Goal: Use online tool/utility: Utilize a website feature to perform a specific function

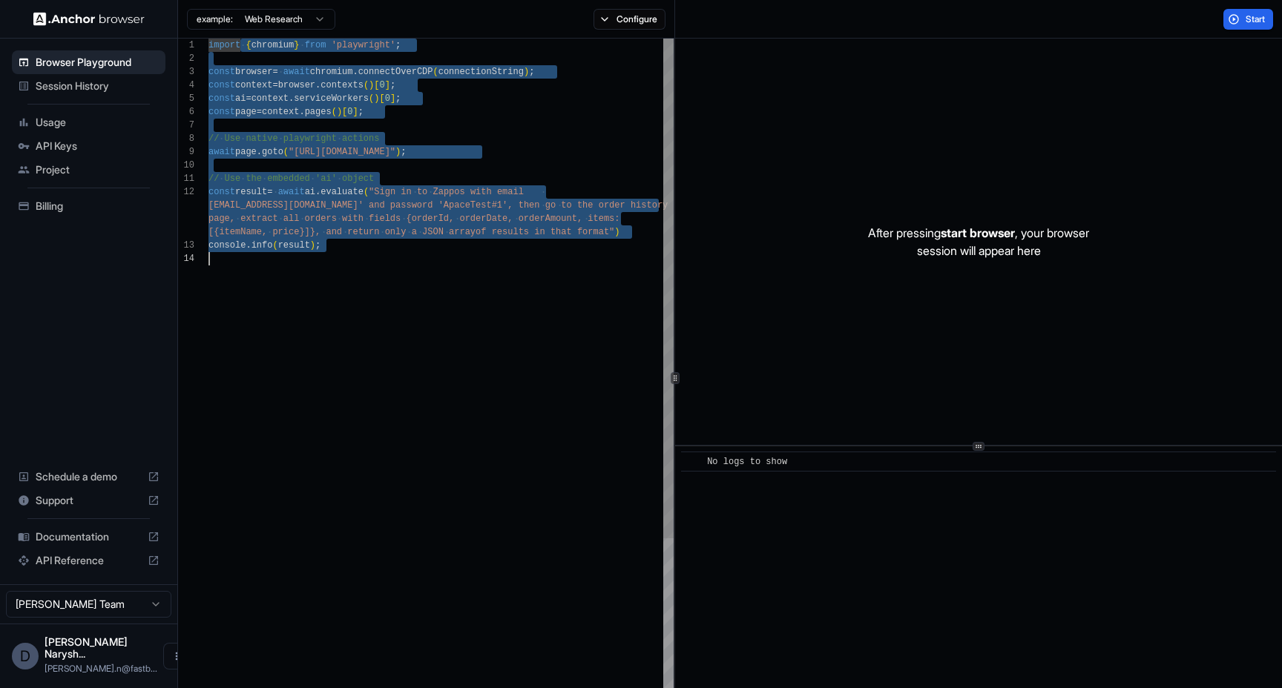
drag, startPoint x: 241, startPoint y: 41, endPoint x: 340, endPoint y: 306, distance: 283.3
click at [340, 306] on div "import { chromium } from 'playwright' ; const browser = await chromium . connec…" at bounding box center [440, 476] width 465 height 875
click at [438, 297] on div "import { chromium } from 'playwright' ; const browser = await chromium . connec…" at bounding box center [440, 476] width 465 height 875
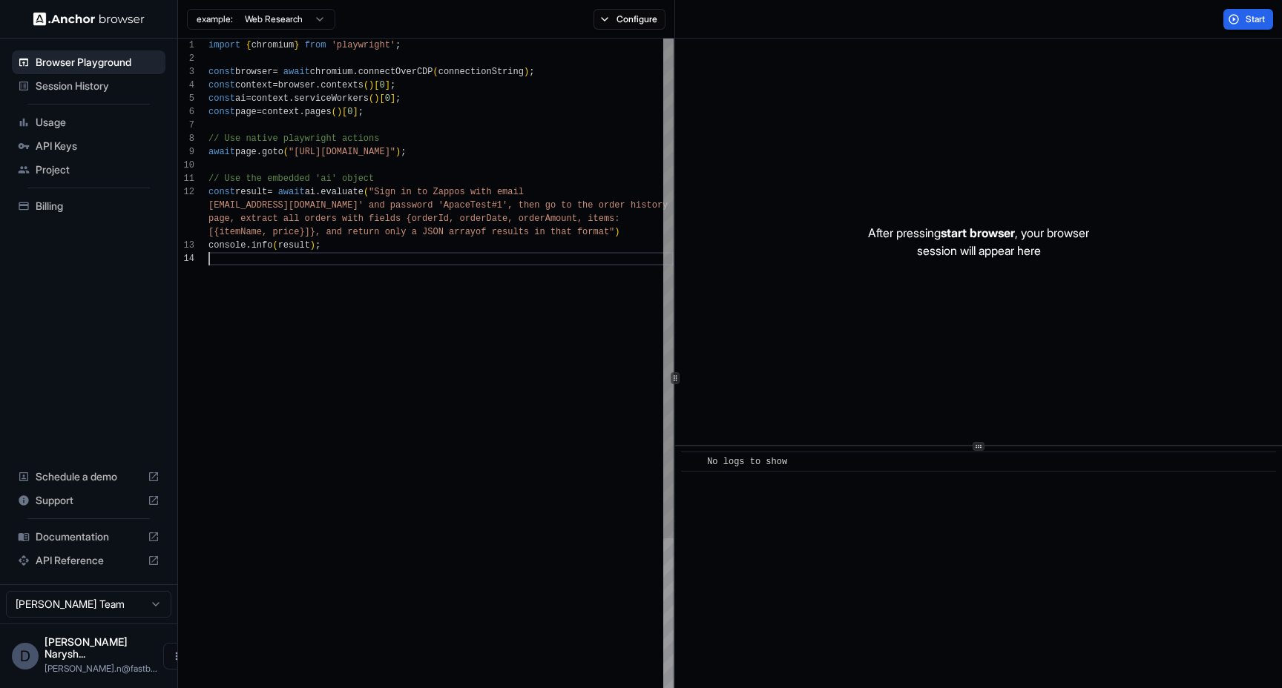
scroll to position [13, 0]
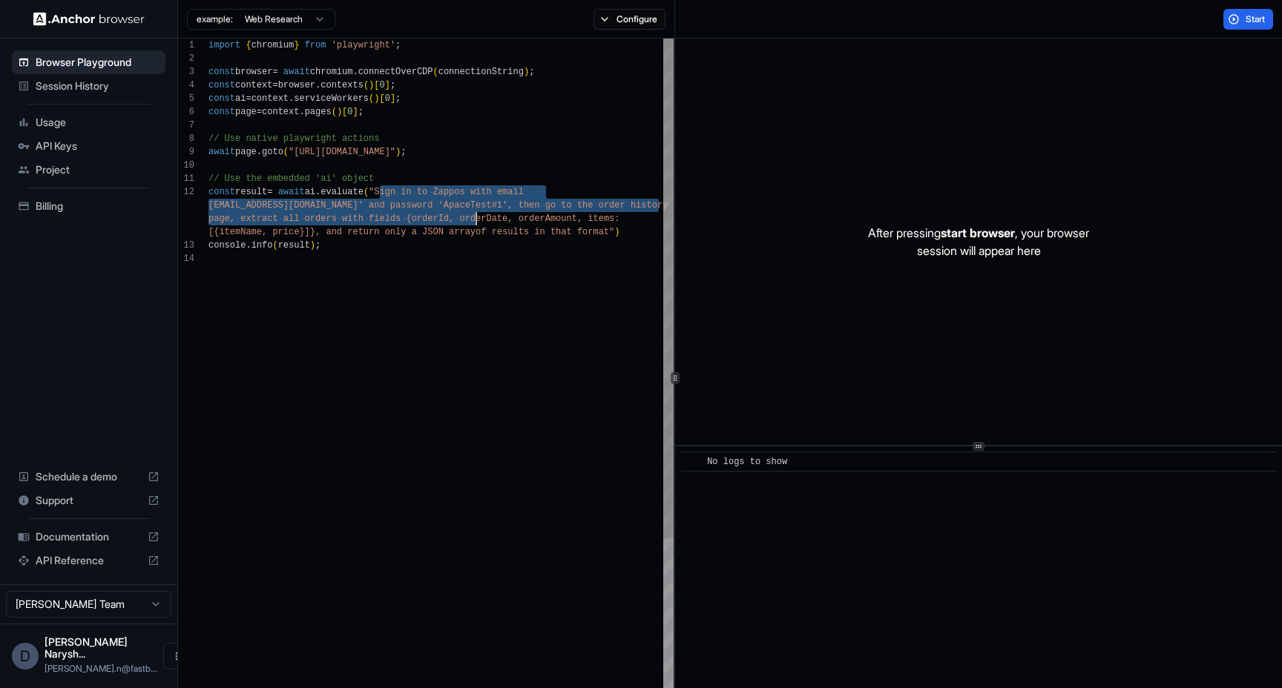
drag, startPoint x: 381, startPoint y: 194, endPoint x: 626, endPoint y: 280, distance: 259.4
click at [619, 278] on div "import { chromium } from 'playwright' ; const browser = await chromium . connec…" at bounding box center [440, 476] width 465 height 875
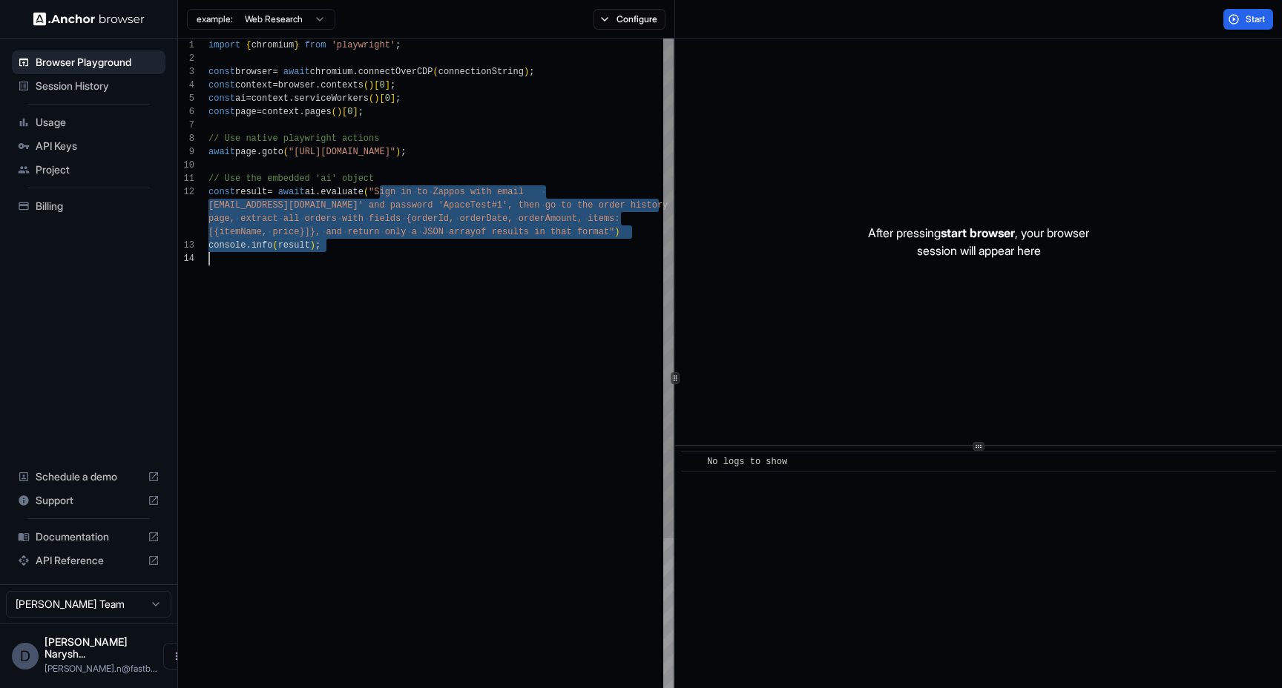
scroll to position [80, 0]
click at [384, 252] on div "import { chromium } from 'playwright' ; const browser = await chromium . connec…" at bounding box center [440, 476] width 465 height 875
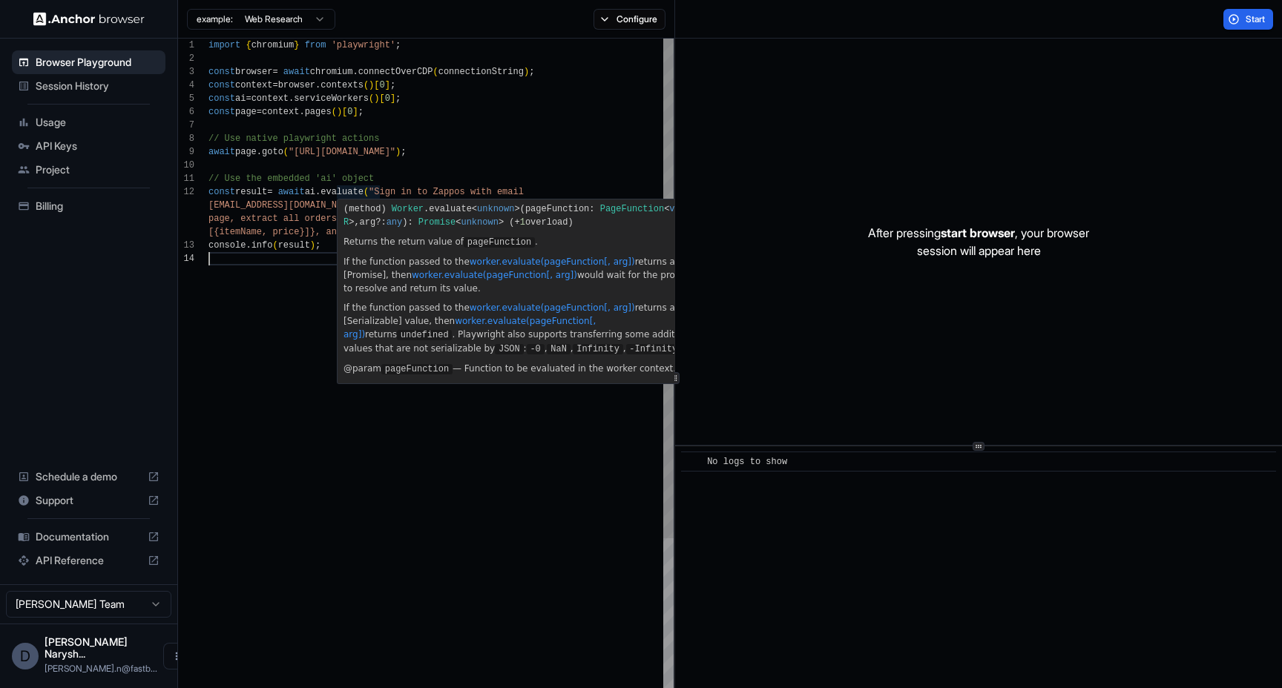
click at [292, 199] on div "import { chromium } from 'playwright' ; const browser = await chromium . connec…" at bounding box center [440, 476] width 465 height 875
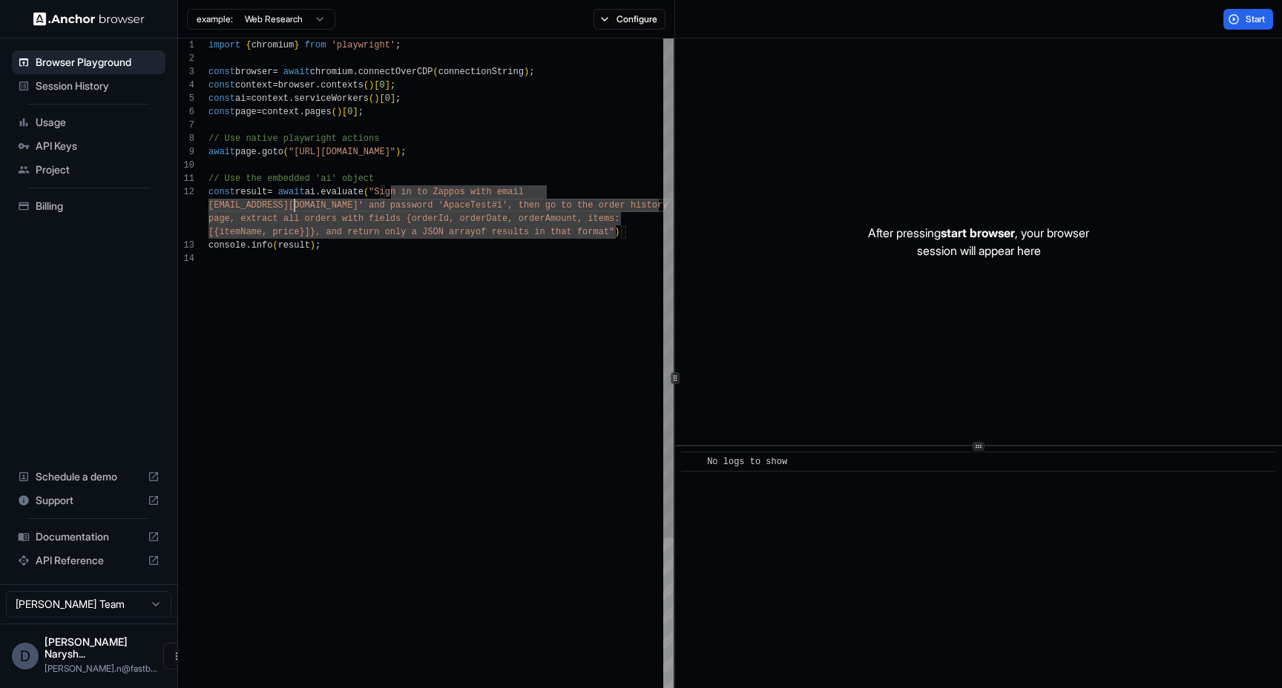
click at [426, 203] on div "import { chromium } from 'playwright' ; const browser = await chromium . connec…" at bounding box center [440, 476] width 465 height 875
click at [399, 204] on div "import { chromium } from 'playwright' ; const browser = await chromium . connec…" at bounding box center [440, 476] width 465 height 875
click at [406, 204] on div "import { chromium } from 'playwright' ; const browser = await chromium . connec…" at bounding box center [440, 476] width 465 height 875
click at [450, 205] on div "import { chromium } from 'playwright' ; const browser = await chromium . connec…" at bounding box center [440, 476] width 465 height 875
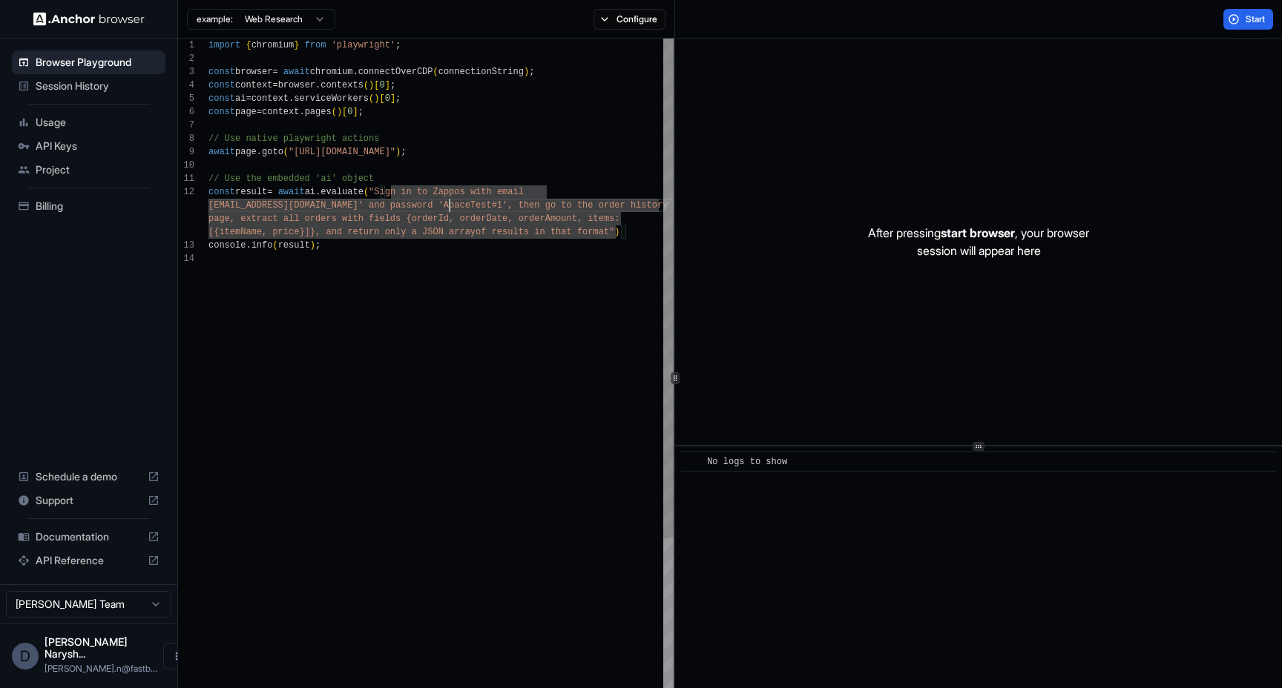
click at [450, 205] on div "import { chromium } from 'playwright' ; const browser = await chromium . connec…" at bounding box center [440, 476] width 465 height 875
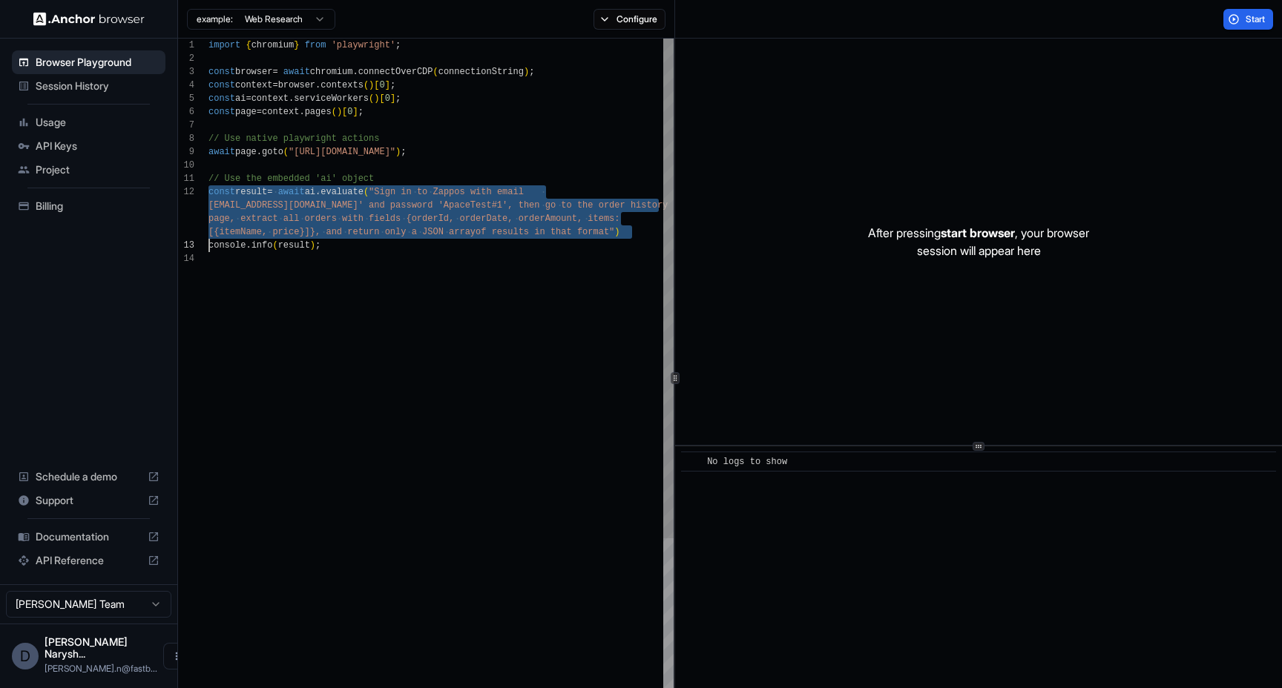
click at [450, 205] on div "import { chromium } from 'playwright' ; const browser = await chromium . connec…" at bounding box center [440, 476] width 465 height 875
click at [462, 204] on div "import { chromium } from 'playwright' ; const browser = await chromium . connec…" at bounding box center [440, 476] width 465 height 875
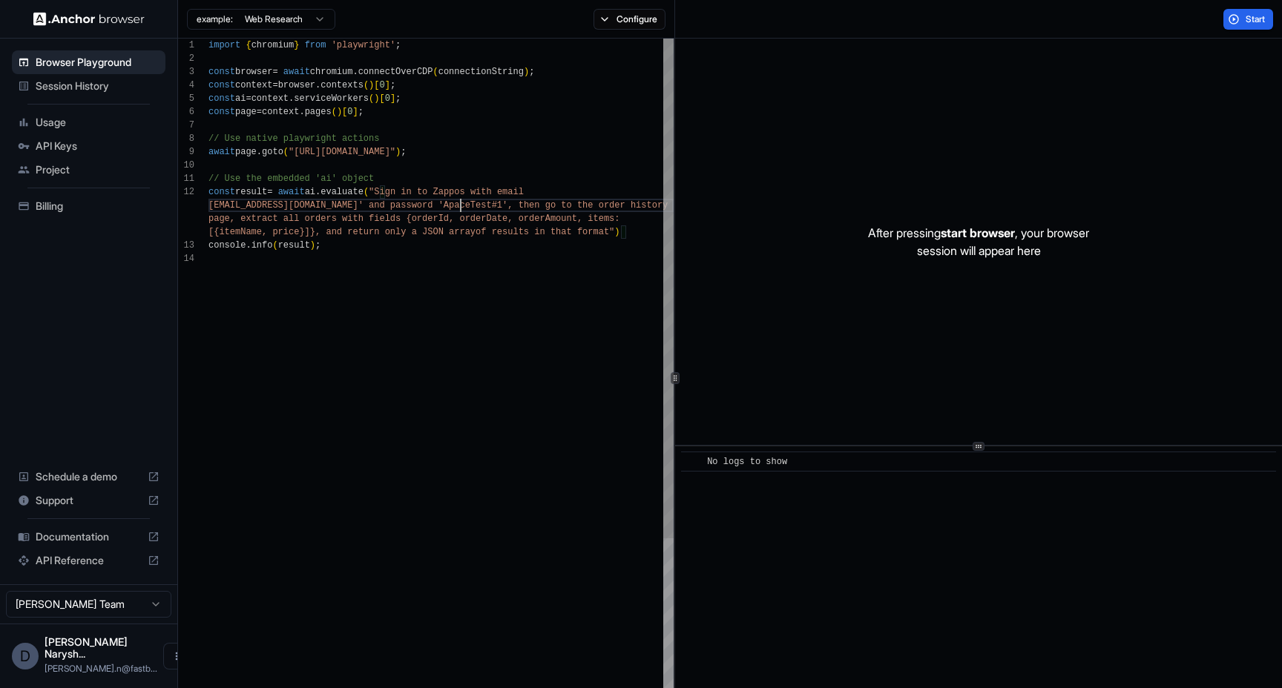
click at [462, 204] on div "import { chromium } from 'playwright' ; const browser = await chromium . connec…" at bounding box center [440, 476] width 465 height 875
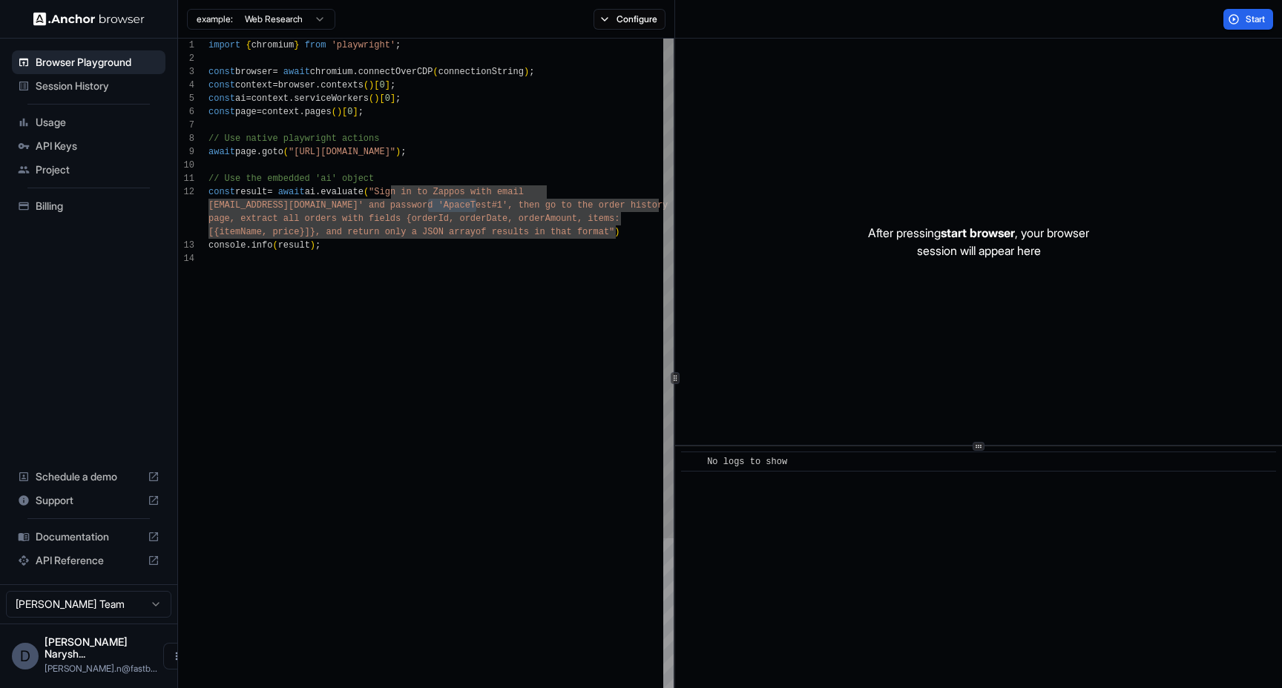
click at [509, 449] on div "import { chromium } from 'playwright' ; const browser = await chromium . connec…" at bounding box center [440, 476] width 465 height 875
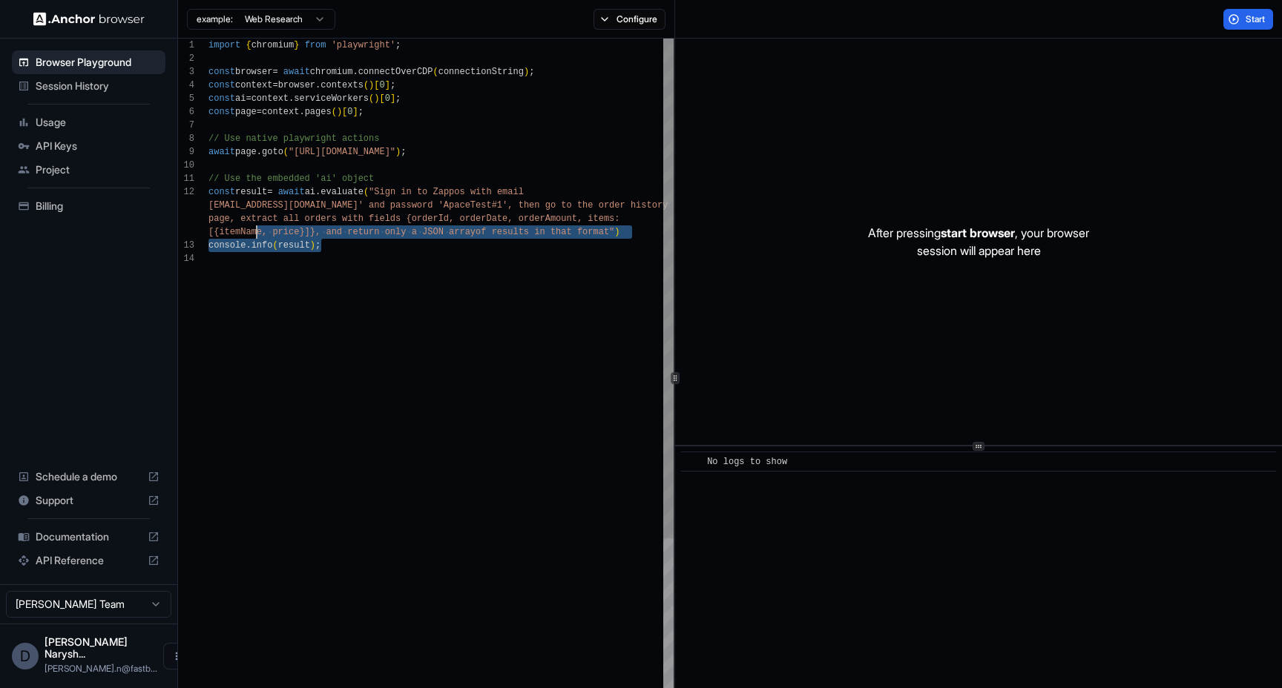
scroll to position [13, 0]
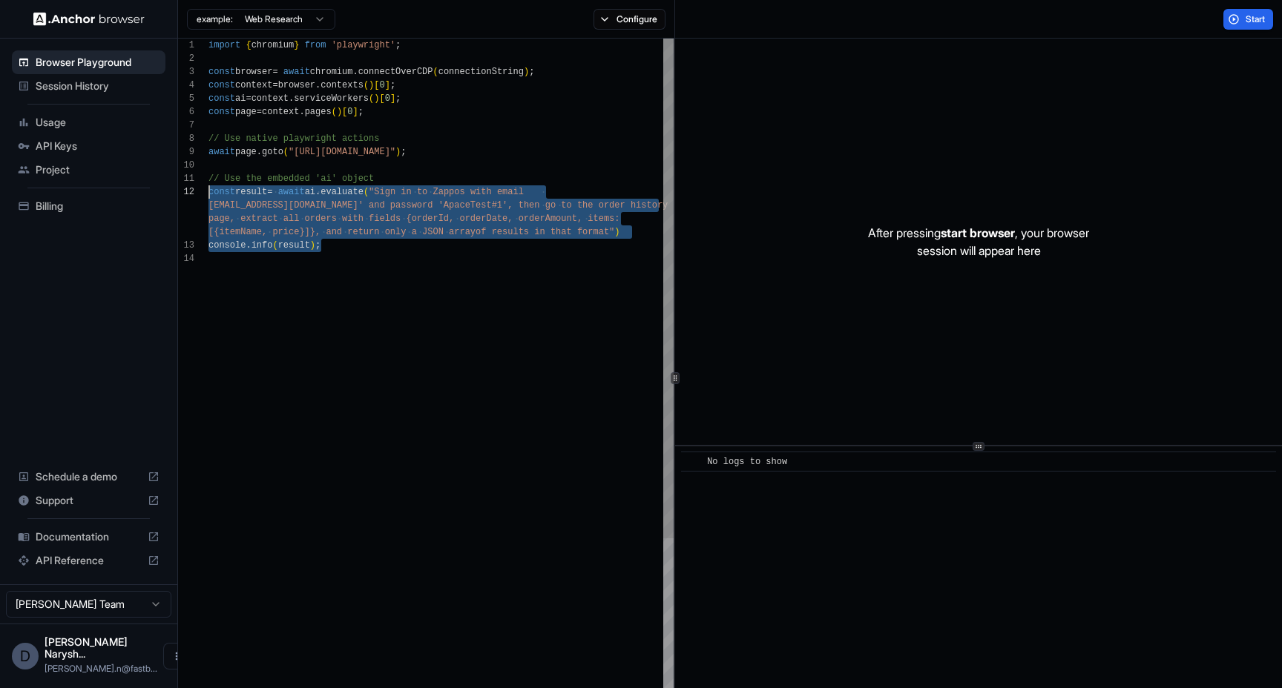
drag, startPoint x: 342, startPoint y: 251, endPoint x: 102, endPoint y: 188, distance: 247.9
click at [208, 187] on div "import { chromium } from 'playwright' ; const browser = await chromium . connec…" at bounding box center [440, 476] width 465 height 875
click at [515, 252] on div "import { chromium } from 'playwright' ; const browser = await chromium . connec…" at bounding box center [440, 476] width 465 height 875
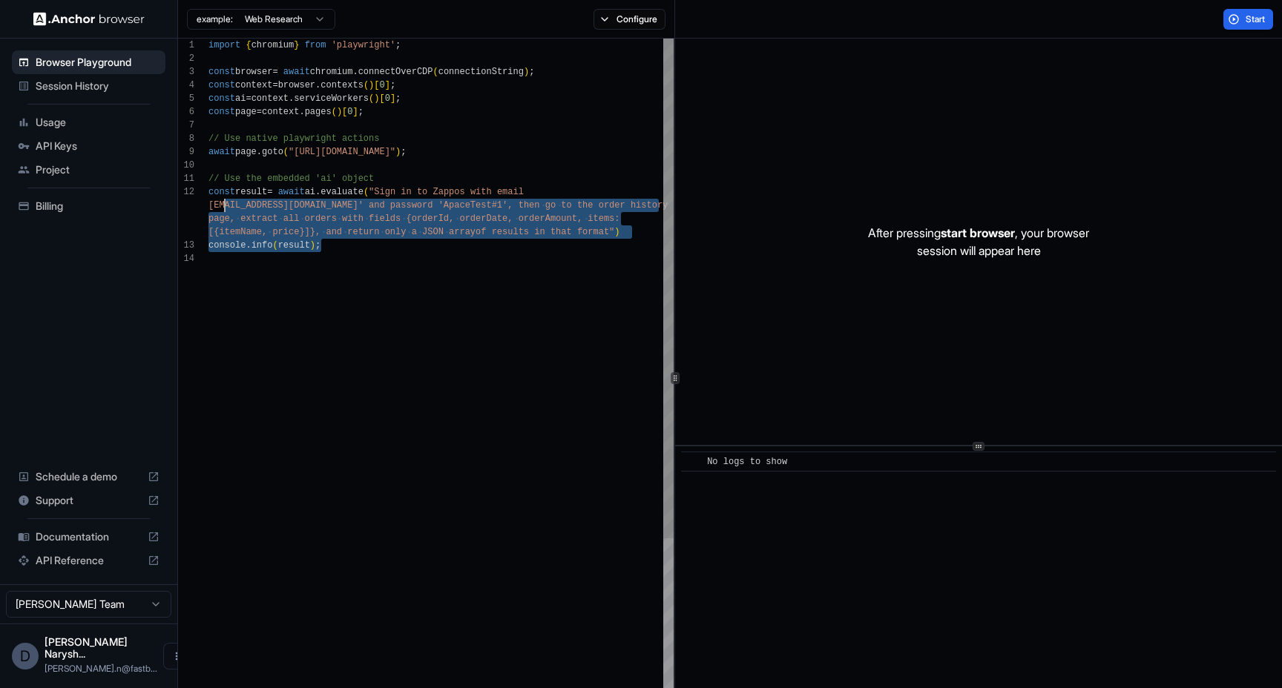
scroll to position [13, 0]
drag, startPoint x: 339, startPoint y: 242, endPoint x: 214, endPoint y: 193, distance: 133.9
click at [214, 193] on div "import { chromium } from 'playwright' ; const browser = await chromium . connec…" at bounding box center [440, 476] width 465 height 875
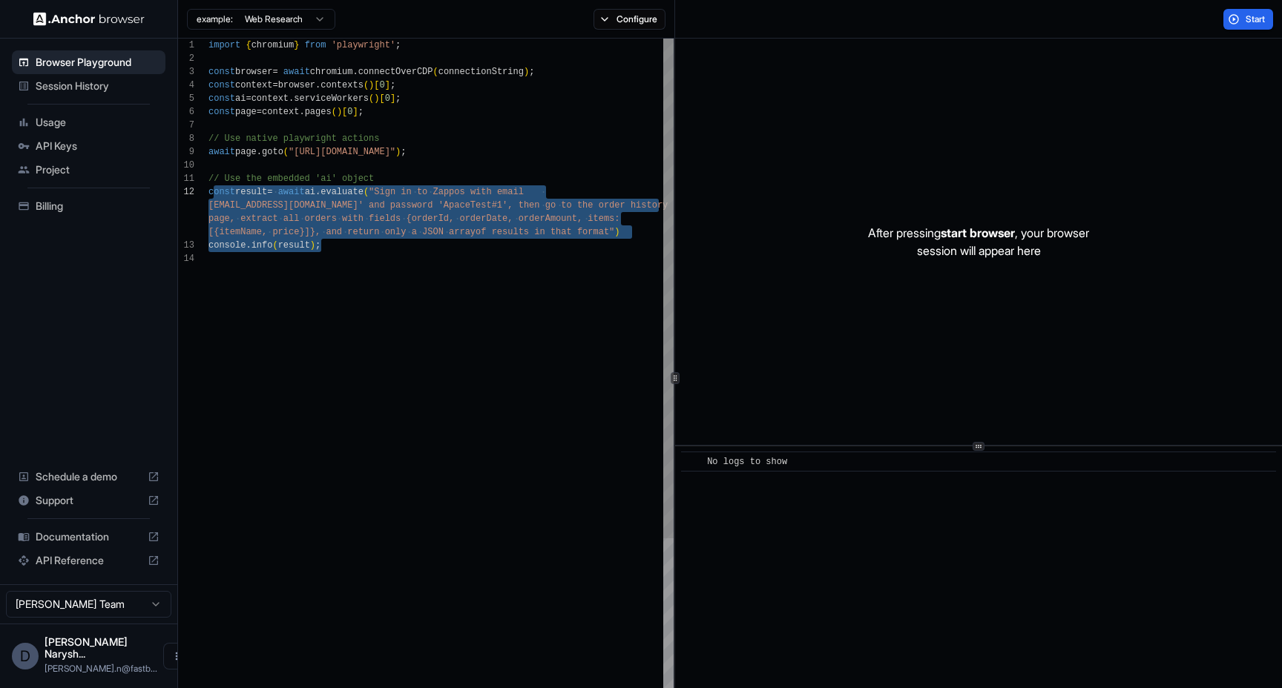
click at [344, 236] on div "import { chromium } from 'playwright' ; const browser = await chromium . connec…" at bounding box center [440, 476] width 465 height 875
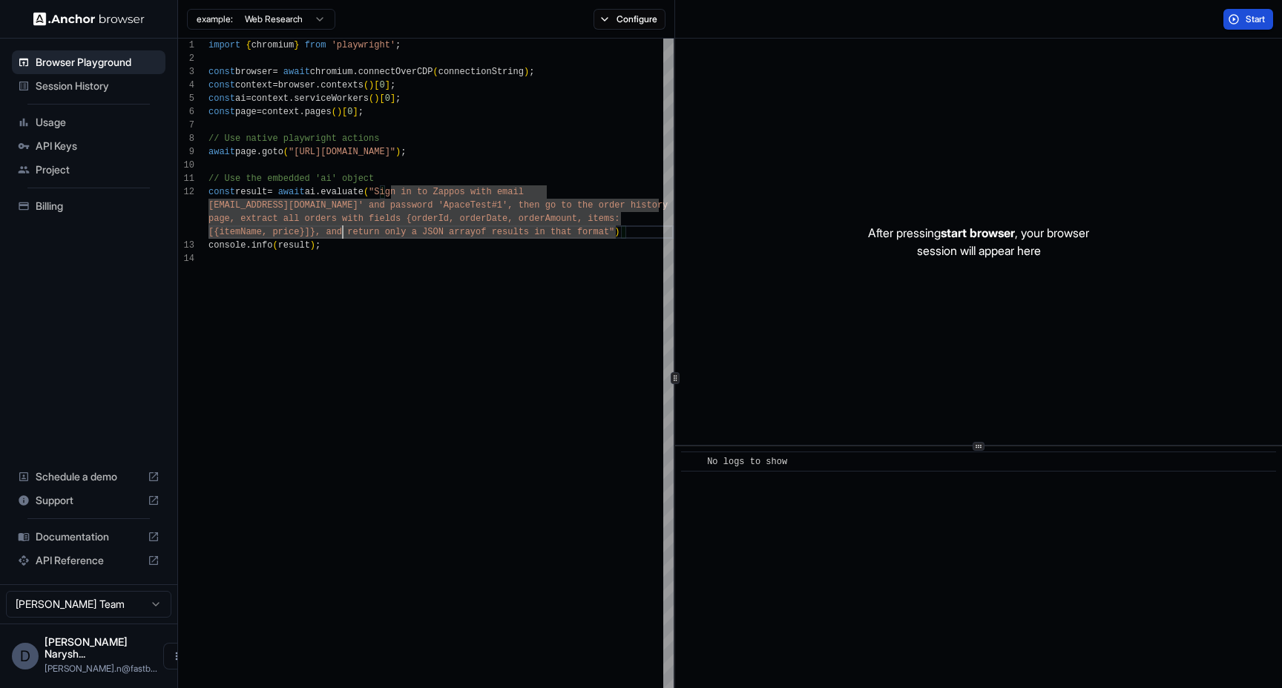
click at [1232, 21] on button "Start" at bounding box center [1248, 19] width 50 height 21
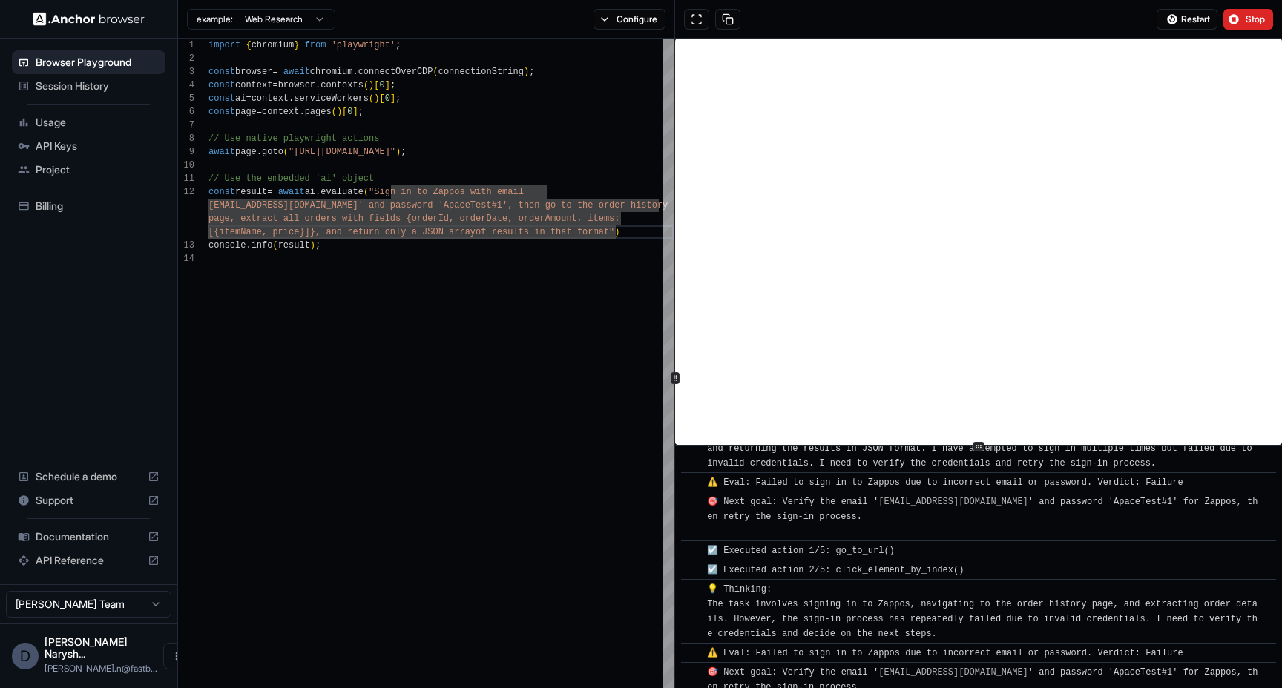
scroll to position [1550, 0]
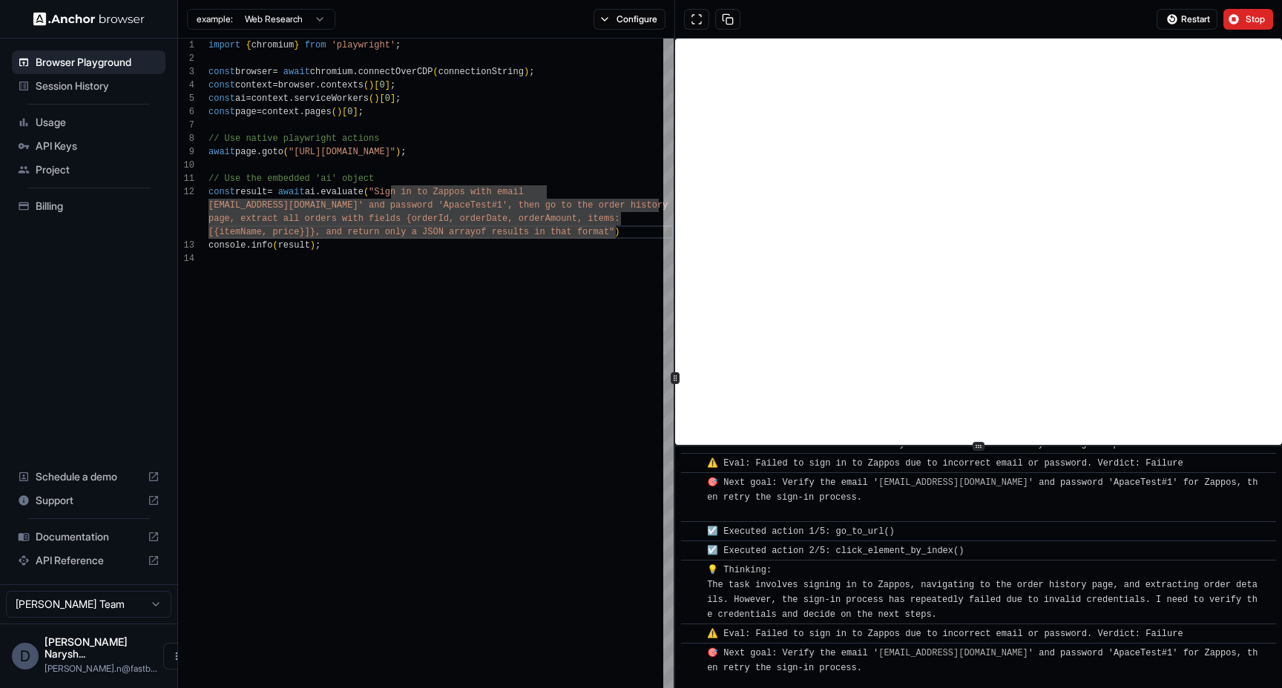
click at [304, 27] on html "Browser Playground Session History Usage API Keys Project Billing Schedule a de…" at bounding box center [641, 344] width 1282 height 688
type textarea "**********"
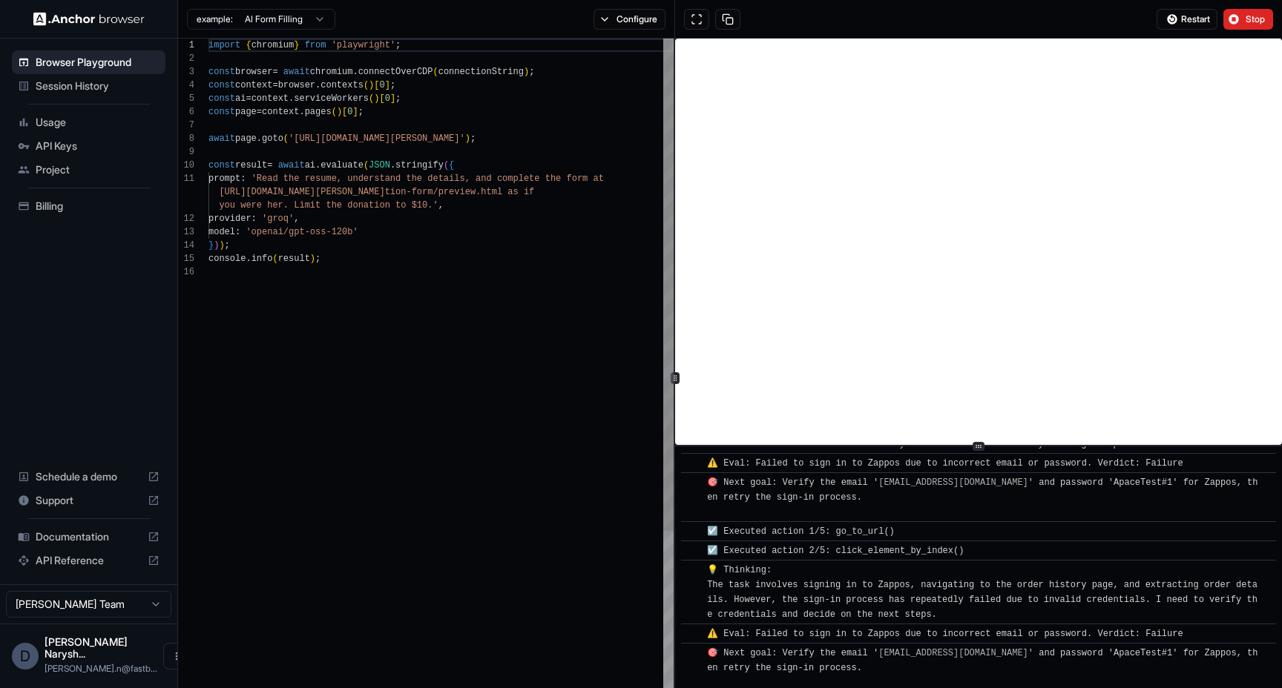
scroll to position [1569, 0]
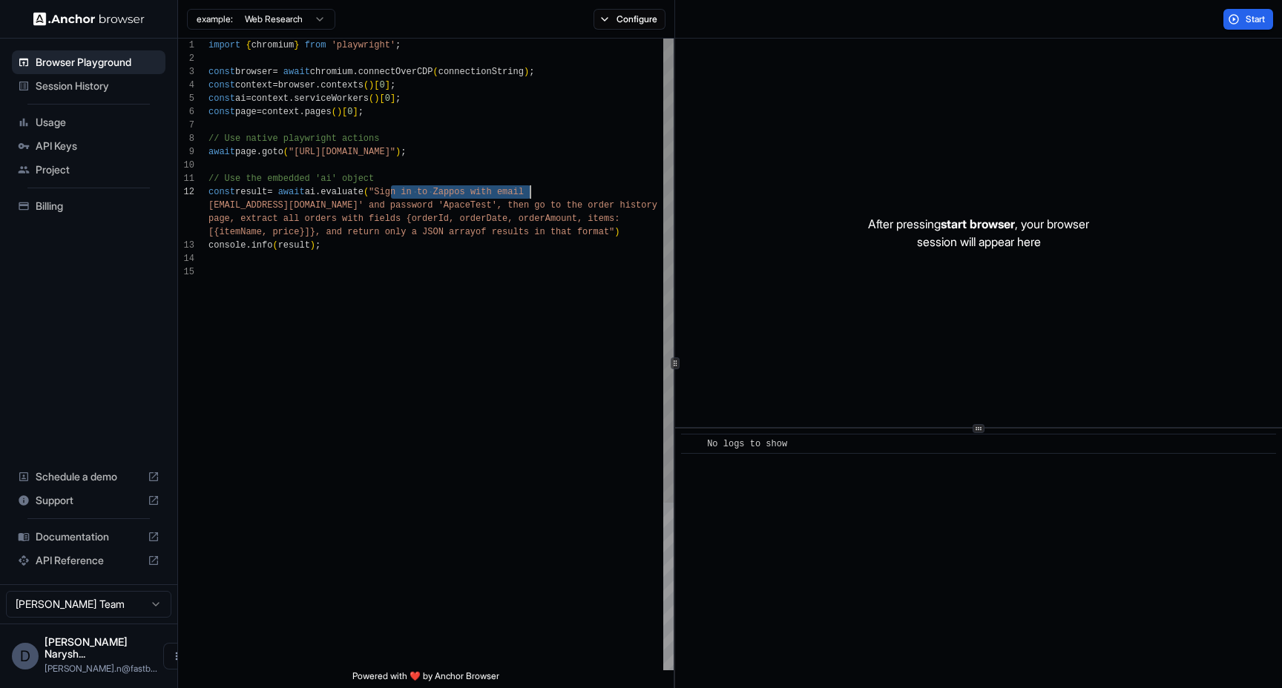
scroll to position [13, 0]
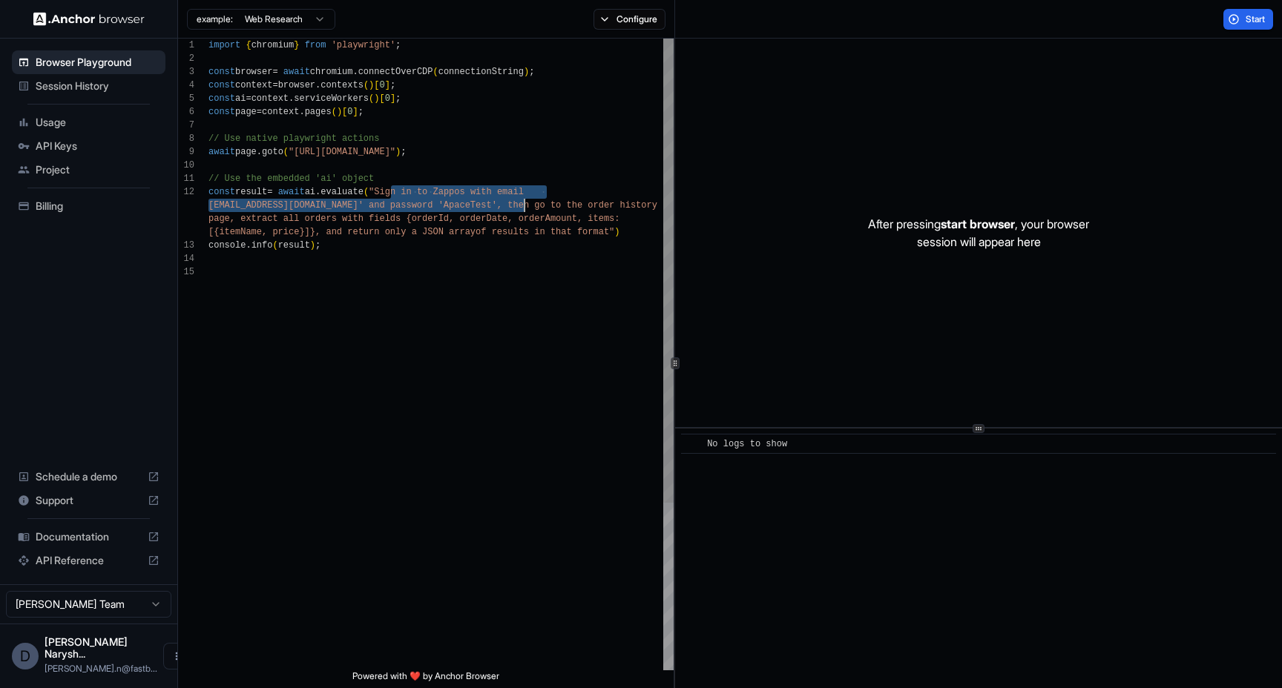
drag, startPoint x: 389, startPoint y: 188, endPoint x: 518, endPoint y: 200, distance: 130.3
click at [518, 200] on div "import { chromium } from 'playwright' ; const browser = await chromium . connec…" at bounding box center [440, 468] width 465 height 859
click at [280, 203] on div "import { chromium } from 'playwright' ; const browser = await chromium . connec…" at bounding box center [440, 468] width 465 height 859
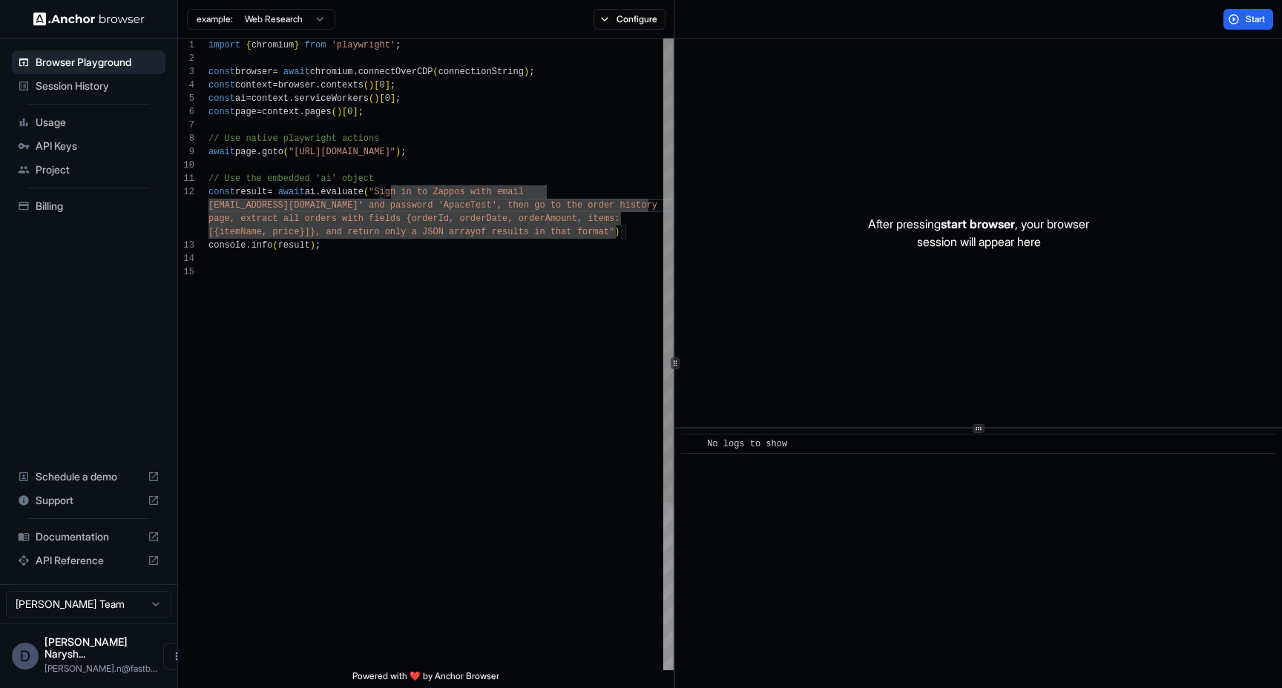
click at [508, 195] on div "import { chromium } from 'playwright' ; const browser = await chromium . connec…" at bounding box center [440, 468] width 465 height 859
click at [524, 237] on div "import { chromium } from 'playwright' ; const browser = await chromium . connec…" at bounding box center [440, 468] width 465 height 859
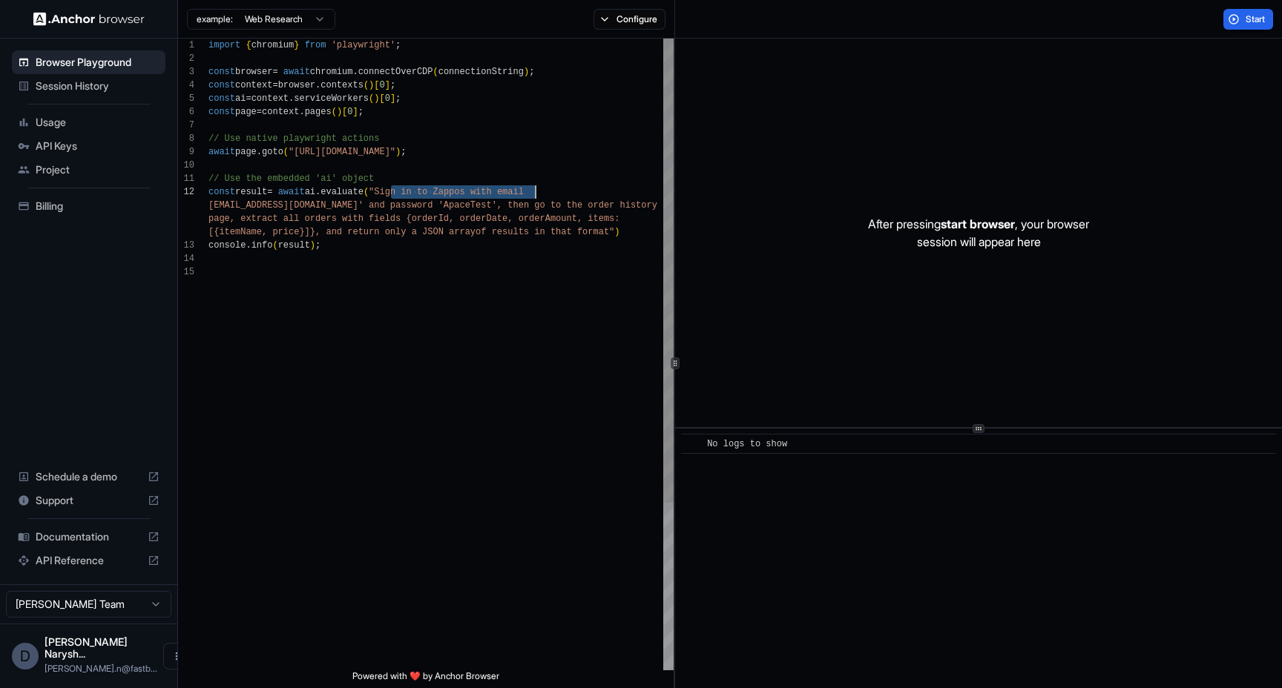
drag, startPoint x: 389, startPoint y: 191, endPoint x: 533, endPoint y: 193, distance: 144.6
click at [533, 193] on div "import { chromium } from 'playwright' ; const browser = await chromium . connec…" at bounding box center [440, 468] width 465 height 859
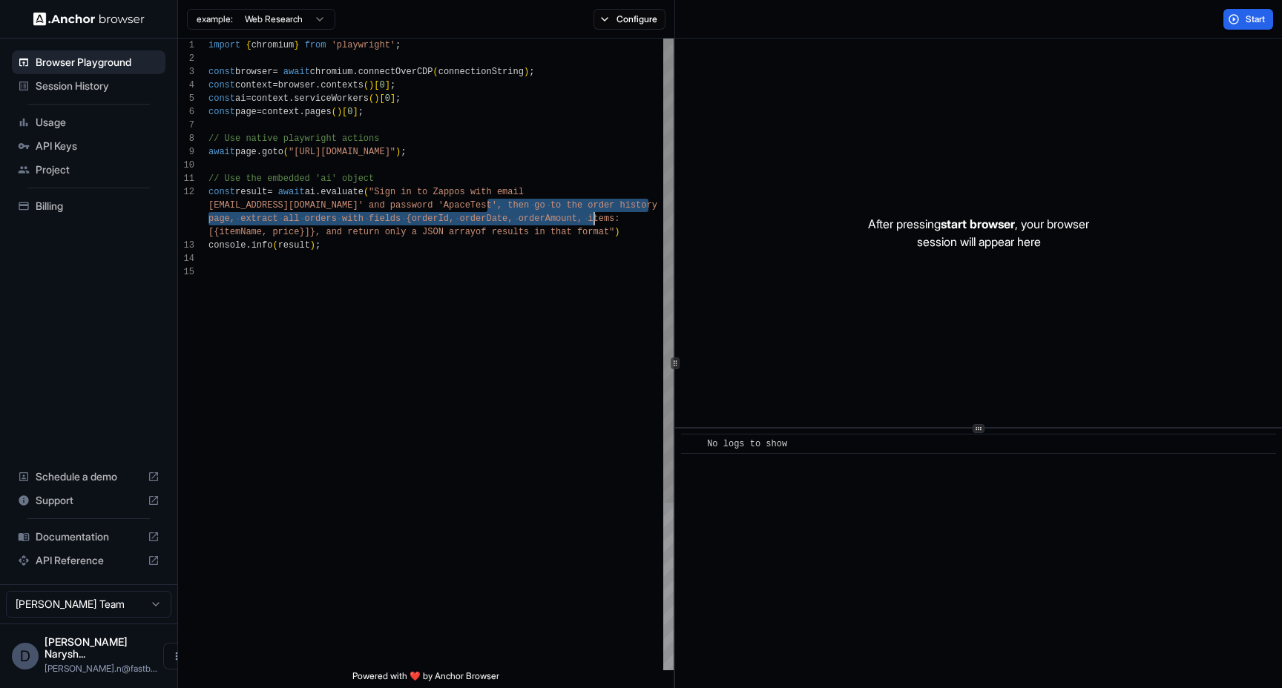
drag, startPoint x: 488, startPoint y: 201, endPoint x: 591, endPoint y: 215, distance: 104.1
click at [592, 215] on div "import { chromium } from 'playwright' ; const browser = await chromium . connec…" at bounding box center [440, 468] width 465 height 859
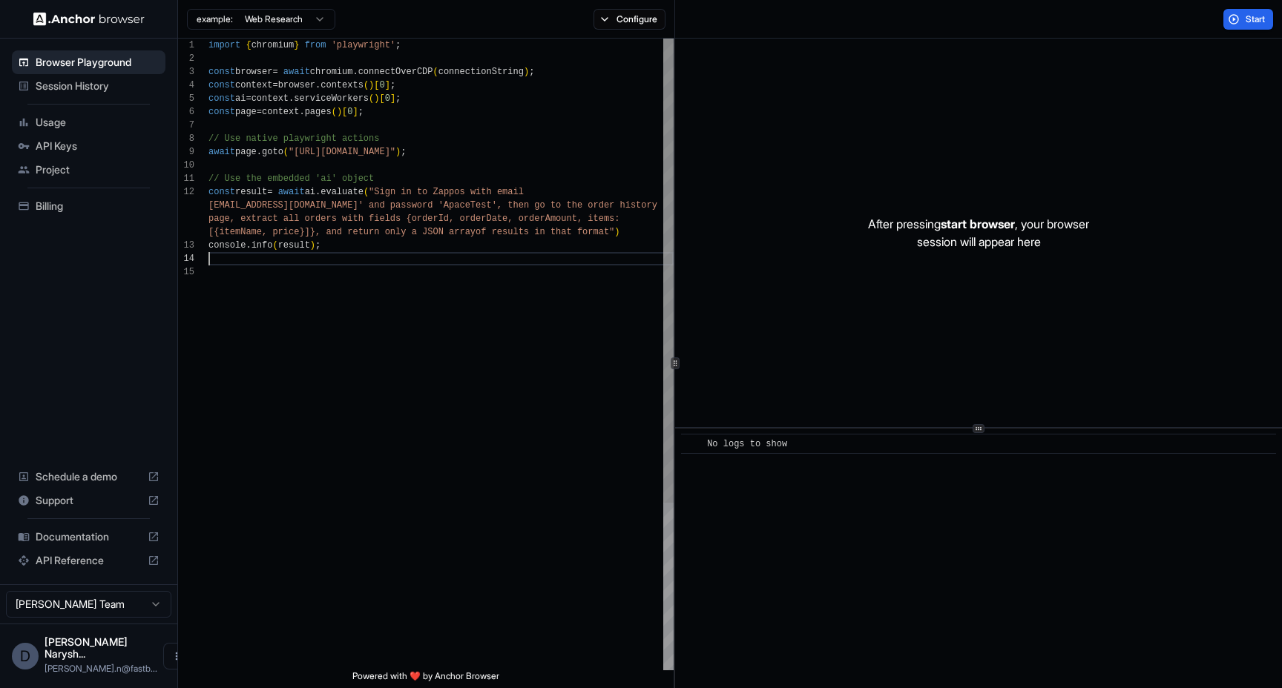
click at [363, 253] on div "import { chromium } from 'playwright' ; const browser = await chromium . connec…" at bounding box center [440, 468] width 465 height 859
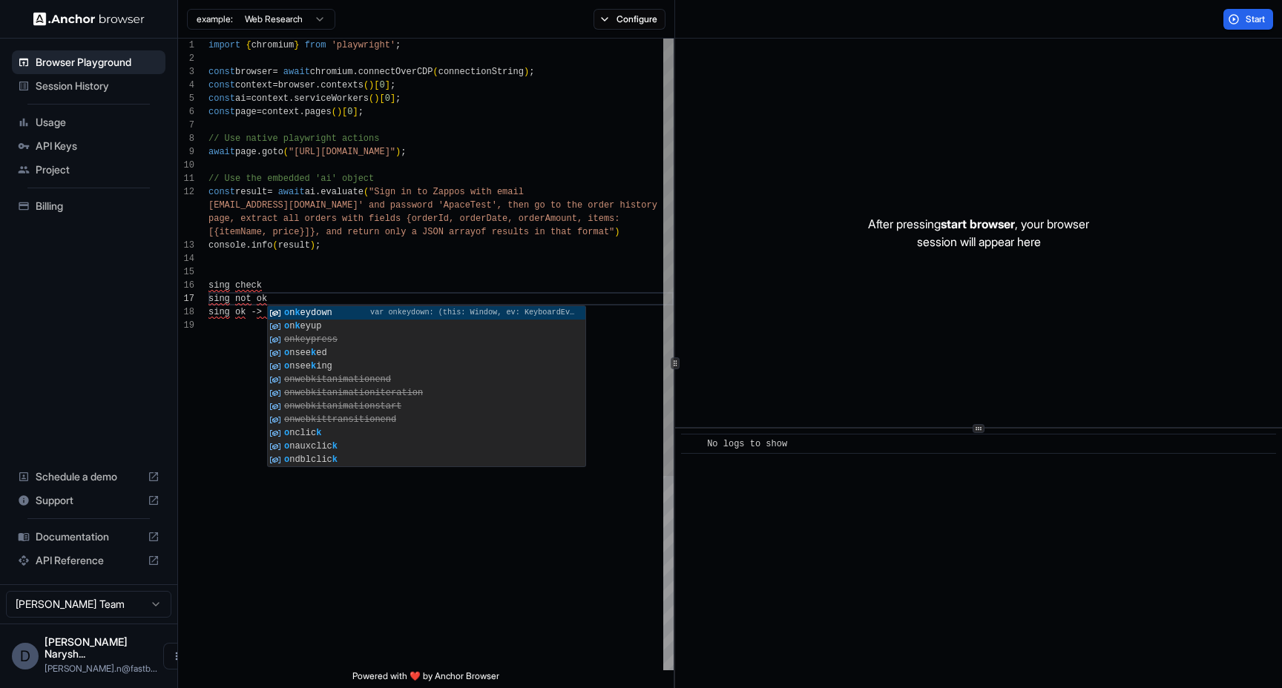
click at [459, 208] on div "import { chromium } from 'playwright' ; const browser = await chromium . connec…" at bounding box center [440, 495] width 465 height 912
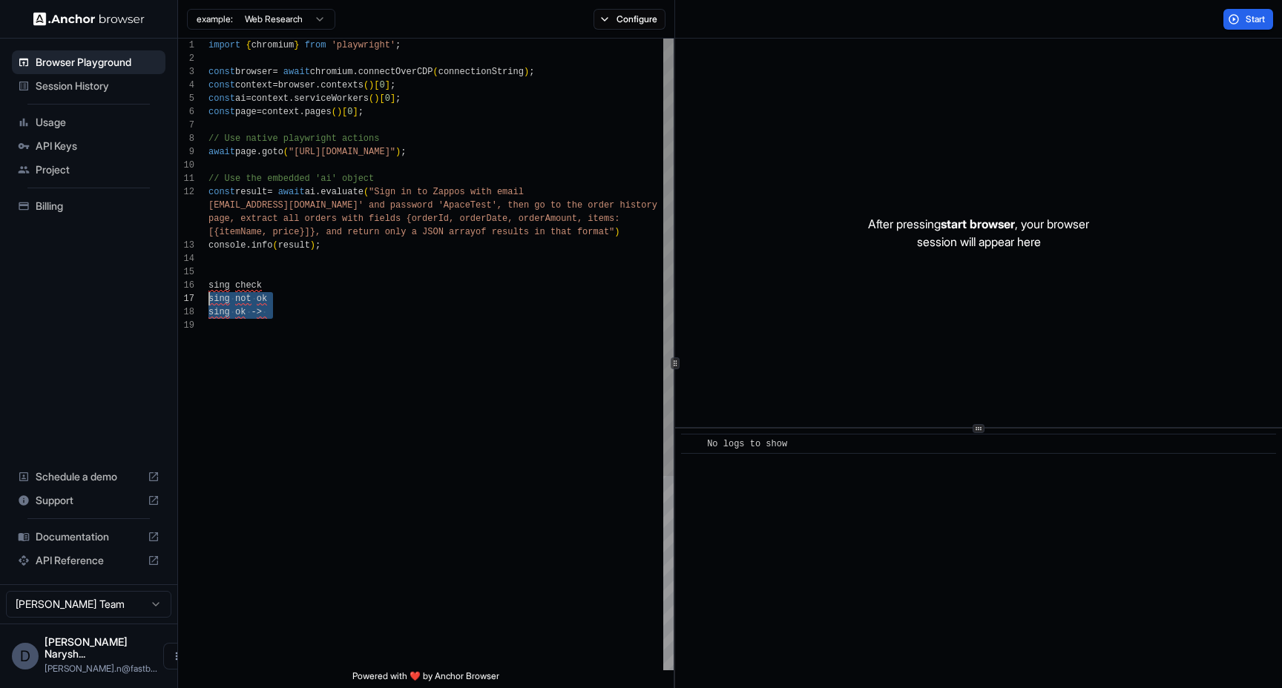
scroll to position [107, 0]
drag, startPoint x: 283, startPoint y: 324, endPoint x: 186, endPoint y: 291, distance: 102.7
click at [208, 291] on div "import { chromium } from 'playwright' ; const browser = await chromium . connec…" at bounding box center [440, 495] width 465 height 912
click at [1246, 16] on span "Start" at bounding box center [1255, 19] width 21 height 12
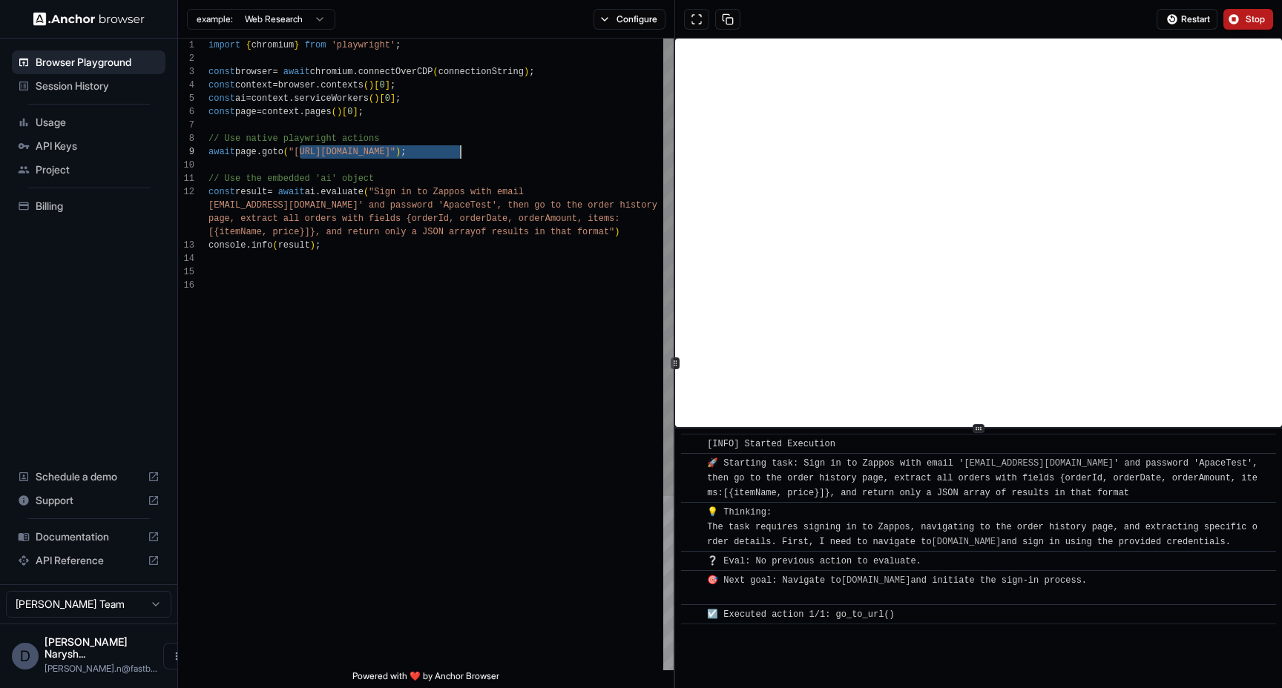
drag, startPoint x: 299, startPoint y: 154, endPoint x: 464, endPoint y: 146, distance: 165.6
click at [464, 146] on div "import { chromium } from 'playwright' ; const browser = await chromium . connec…" at bounding box center [440, 475] width 465 height 872
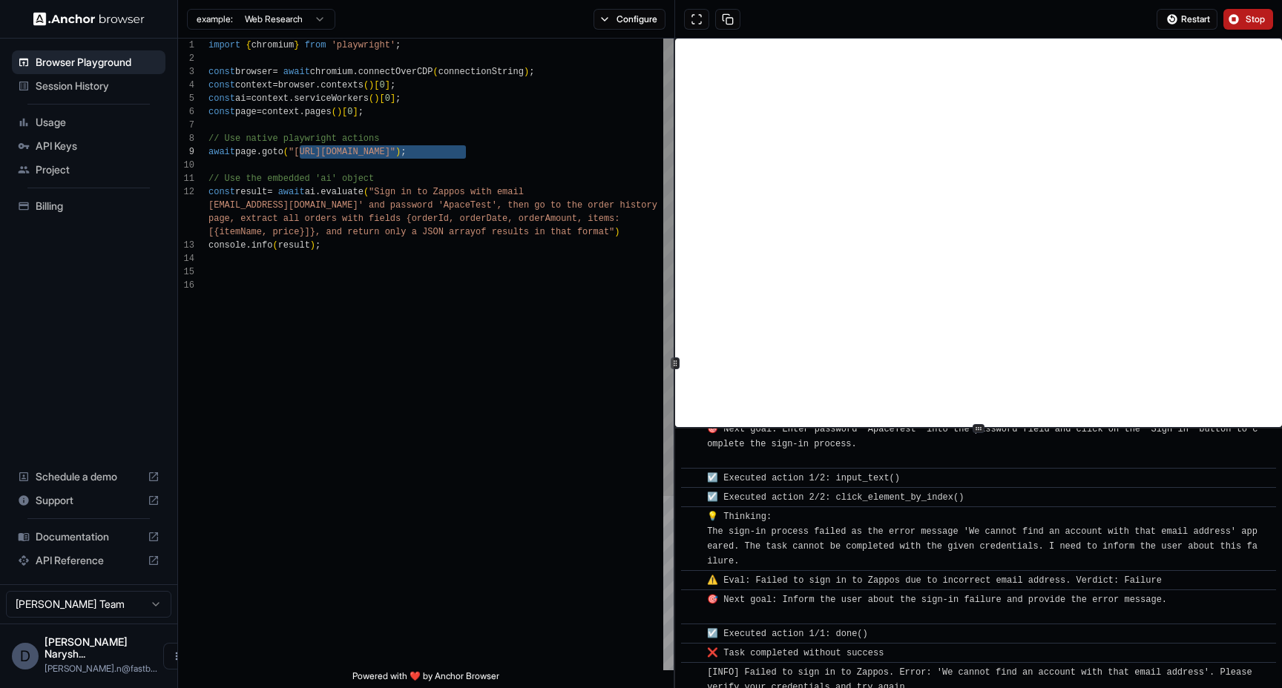
scroll to position [625, 0]
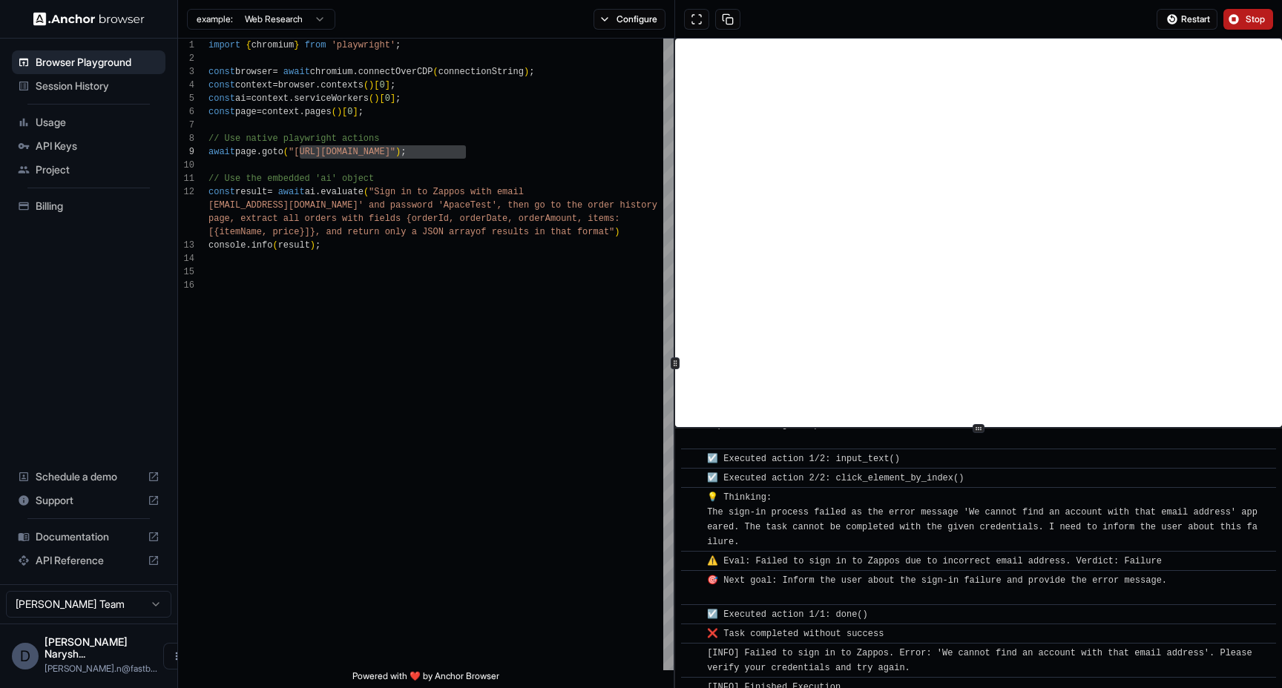
drag, startPoint x: 748, startPoint y: 640, endPoint x: 882, endPoint y: 671, distance: 137.6
click at [882, 671] on div "​ [INFO] Started Execution ​ 🚀 Starting task: Sign in to Zappos with email ' te…" at bounding box center [978, 253] width 595 height 888
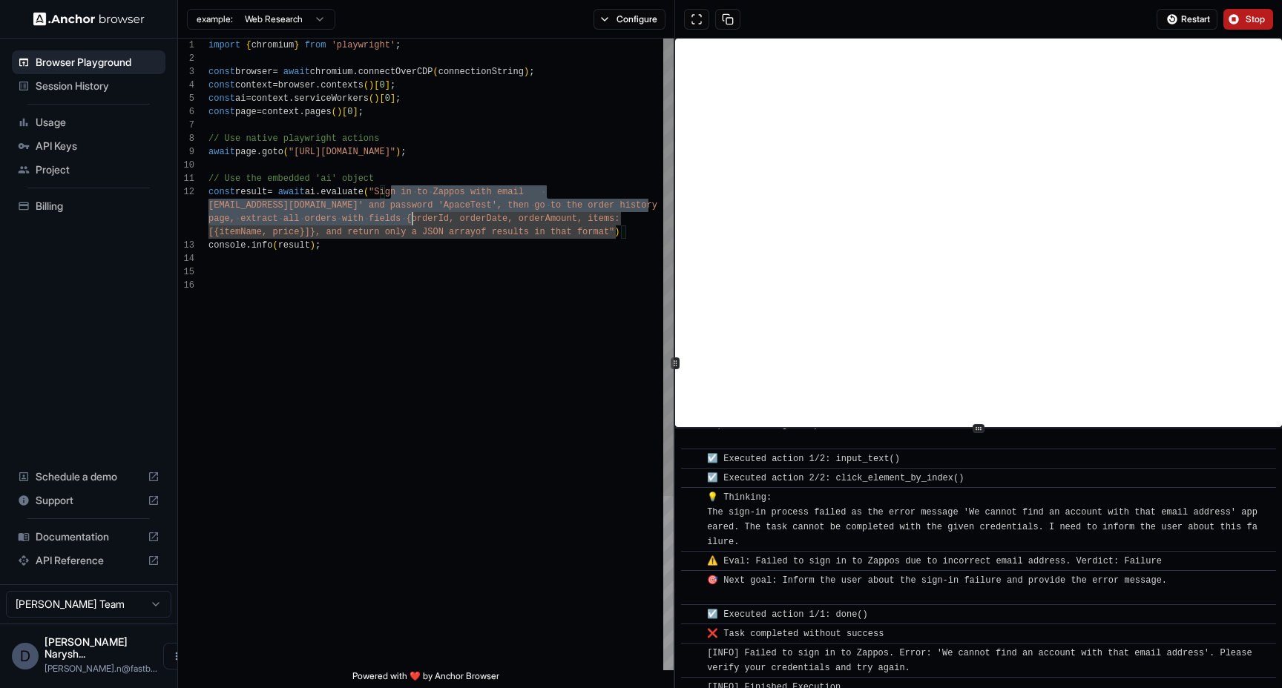
drag, startPoint x: 391, startPoint y: 194, endPoint x: 420, endPoint y: 240, distance: 55.0
click at [420, 240] on div "import { chromium } from 'playwright' ; const browser = await chromium . connec…" at bounding box center [440, 475] width 465 height 872
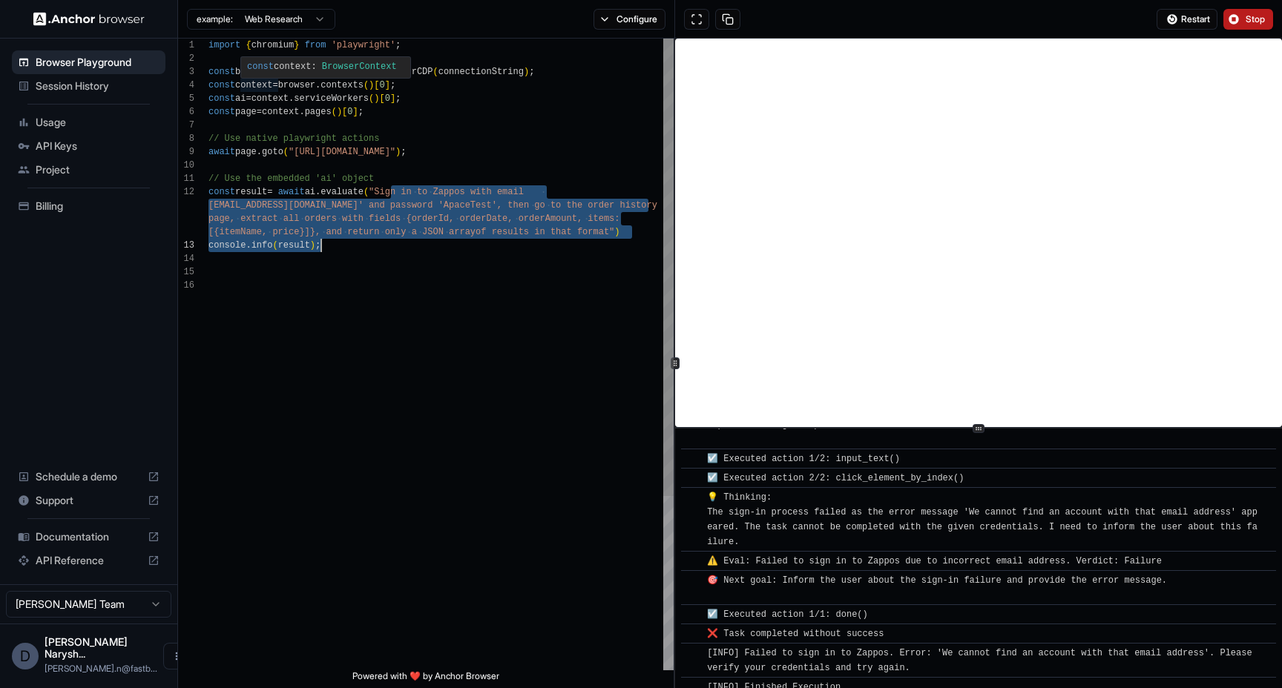
scroll to position [107, 0]
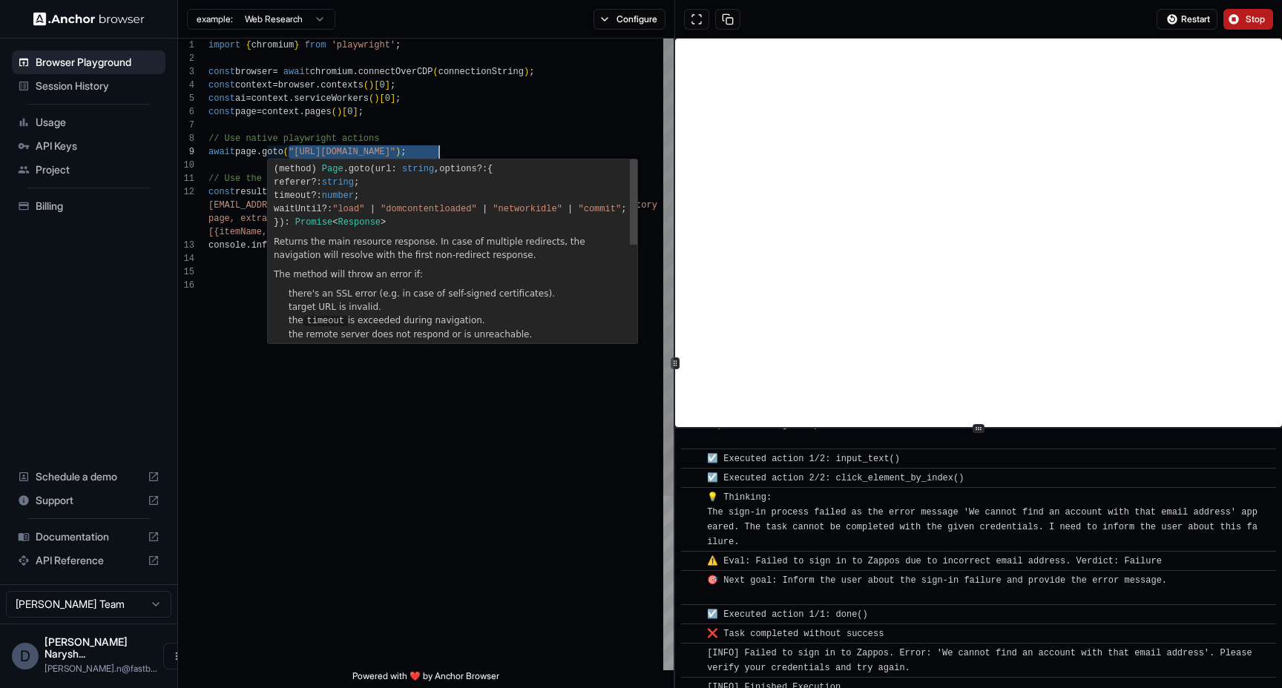
drag, startPoint x: 287, startPoint y: 152, endPoint x: 455, endPoint y: 157, distance: 168.4
click at [449, 155] on div "import { chromium } from 'playwright' ; const browser = await chromium . connec…" at bounding box center [440, 475] width 465 height 872
type textarea "**********"
click at [246, 198] on div "import { chromium } from 'playwright' ; const browser = await chromium . connec…" at bounding box center [440, 475] width 465 height 872
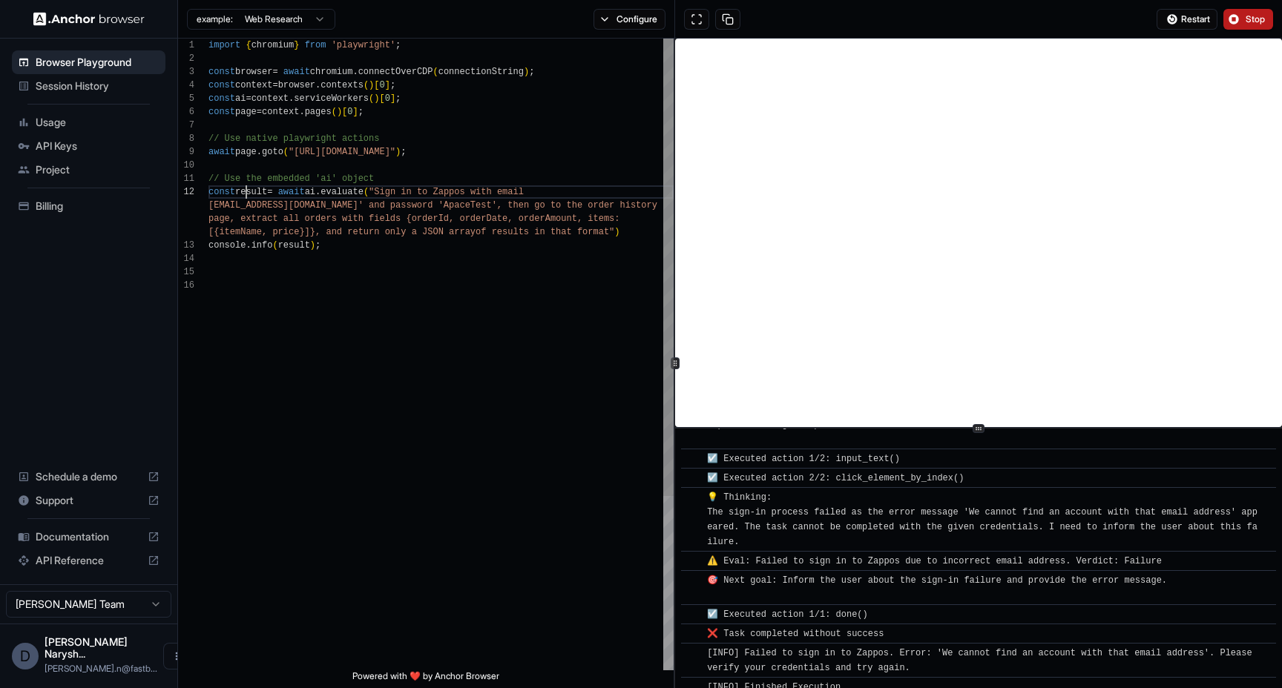
click at [246, 198] on div "import { chromium } from 'playwright' ; const browser = await chromium . connec…" at bounding box center [440, 475] width 465 height 872
click at [336, 246] on div "import { chromium } from 'playwright' ; const browser = await chromium . connec…" at bounding box center [440, 475] width 465 height 872
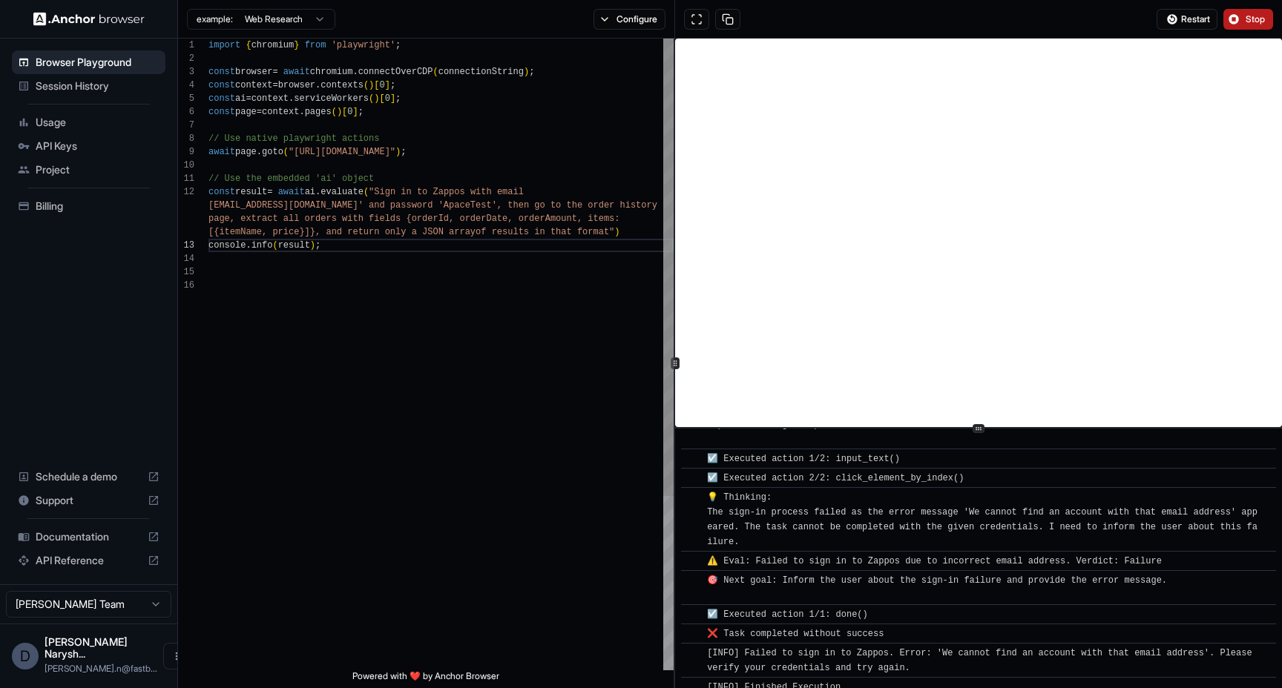
scroll to position [13, 0]
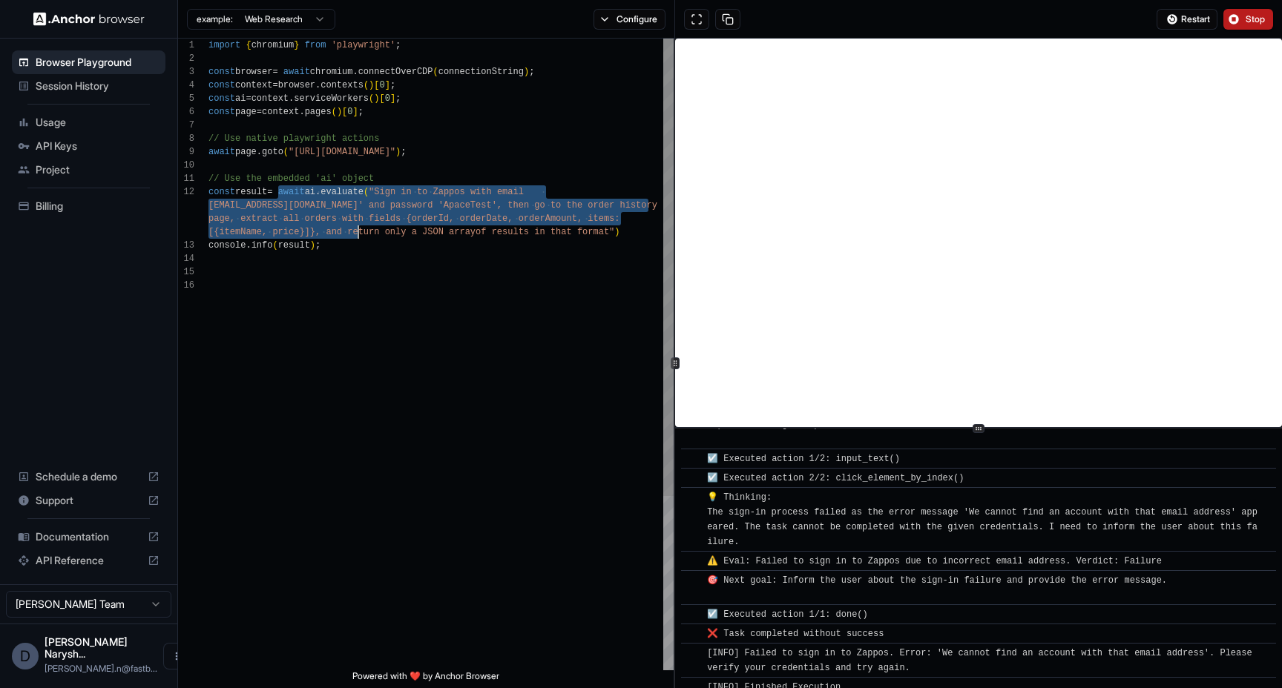
drag, startPoint x: 280, startPoint y: 191, endPoint x: 357, endPoint y: 235, distance: 88.7
click at [357, 235] on div "import { chromium } from 'playwright' ; const browser = await chromium . connec…" at bounding box center [440, 475] width 465 height 872
click at [416, 243] on div "import { chromium } from 'playwright' ; const browser = await chromium . connec…" at bounding box center [440, 475] width 465 height 872
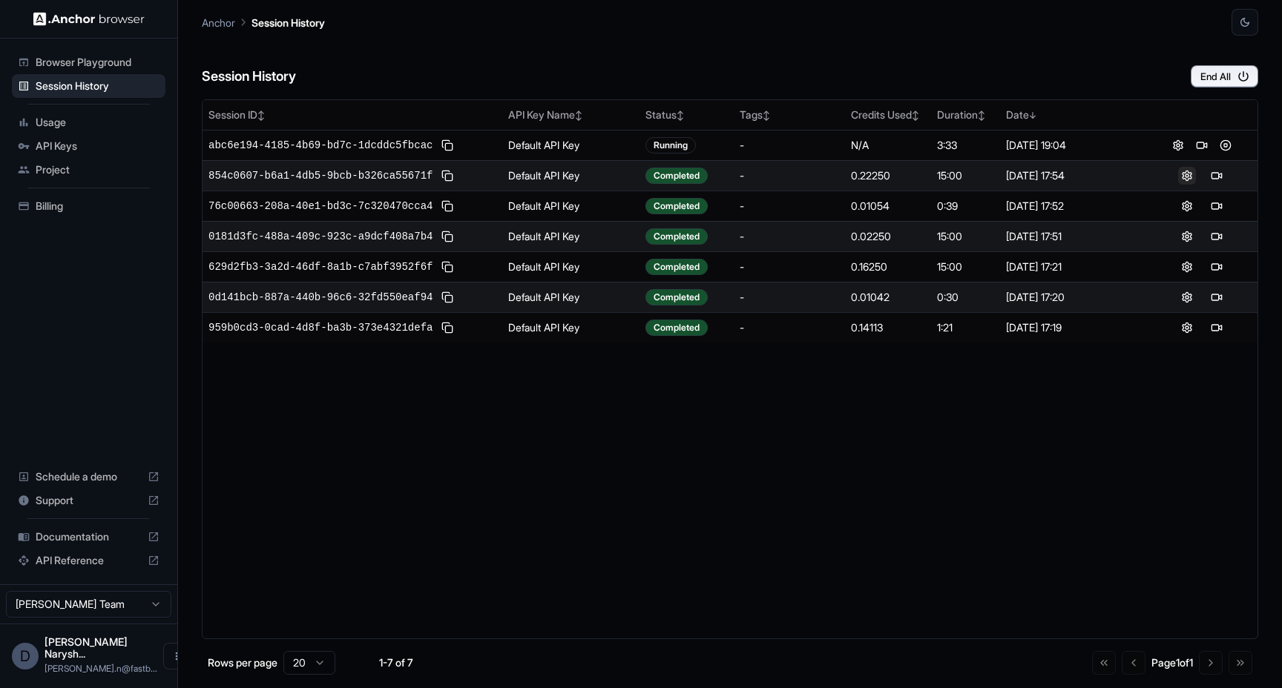
click at [1179, 177] on button at bounding box center [1187, 176] width 18 height 18
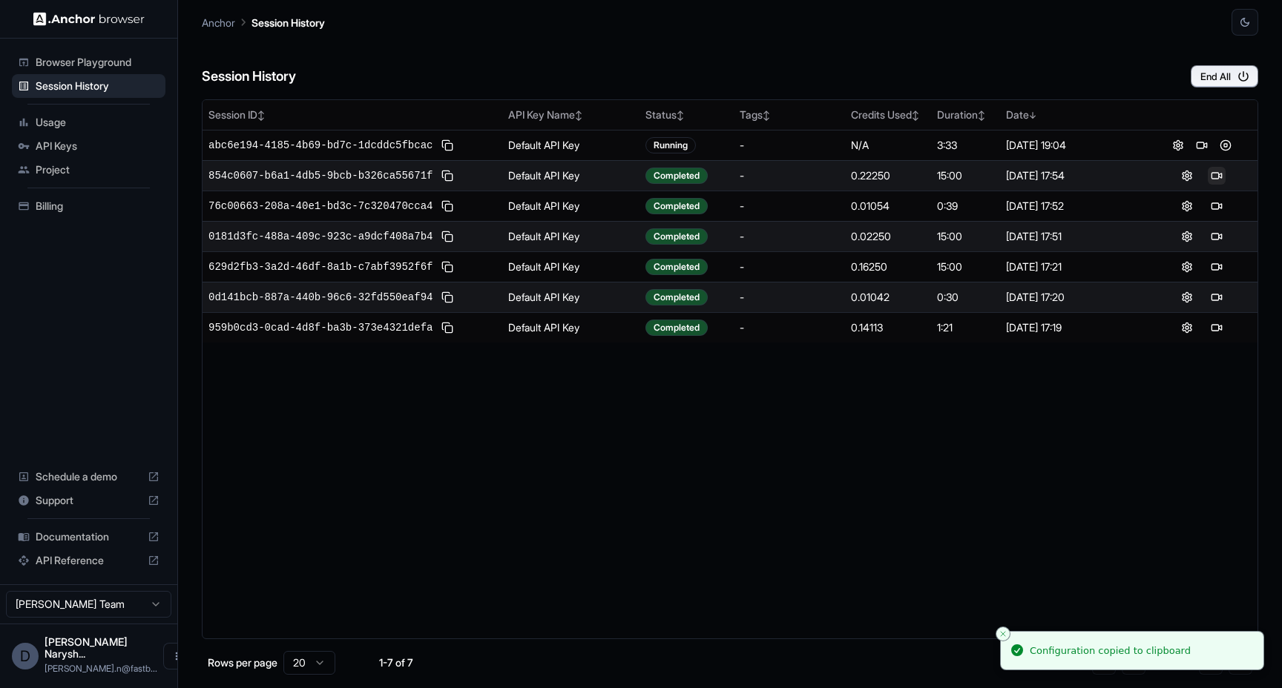
click at [1210, 175] on button at bounding box center [1216, 176] width 18 height 18
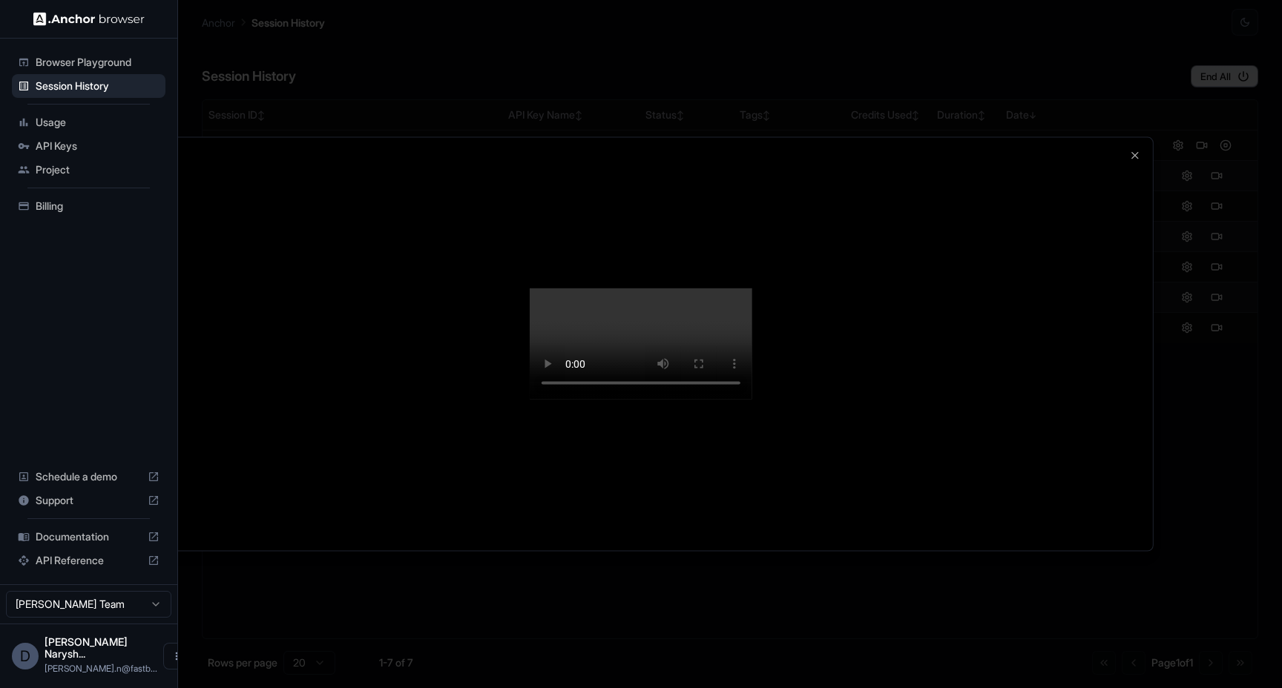
click at [1143, 138] on div at bounding box center [641, 344] width 1024 height 413
click at [1139, 150] on icon "button" at bounding box center [1135, 156] width 12 height 12
